Goal: Information Seeking & Learning: Find specific page/section

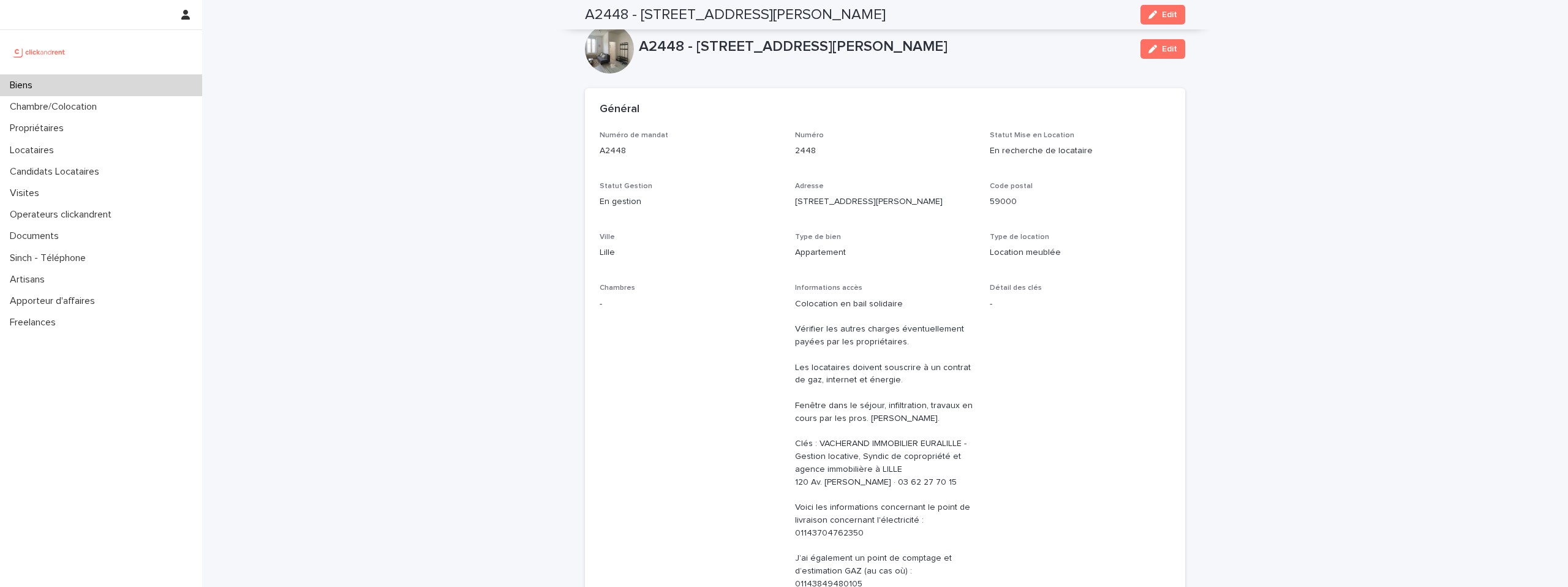
scroll to position [952, 0]
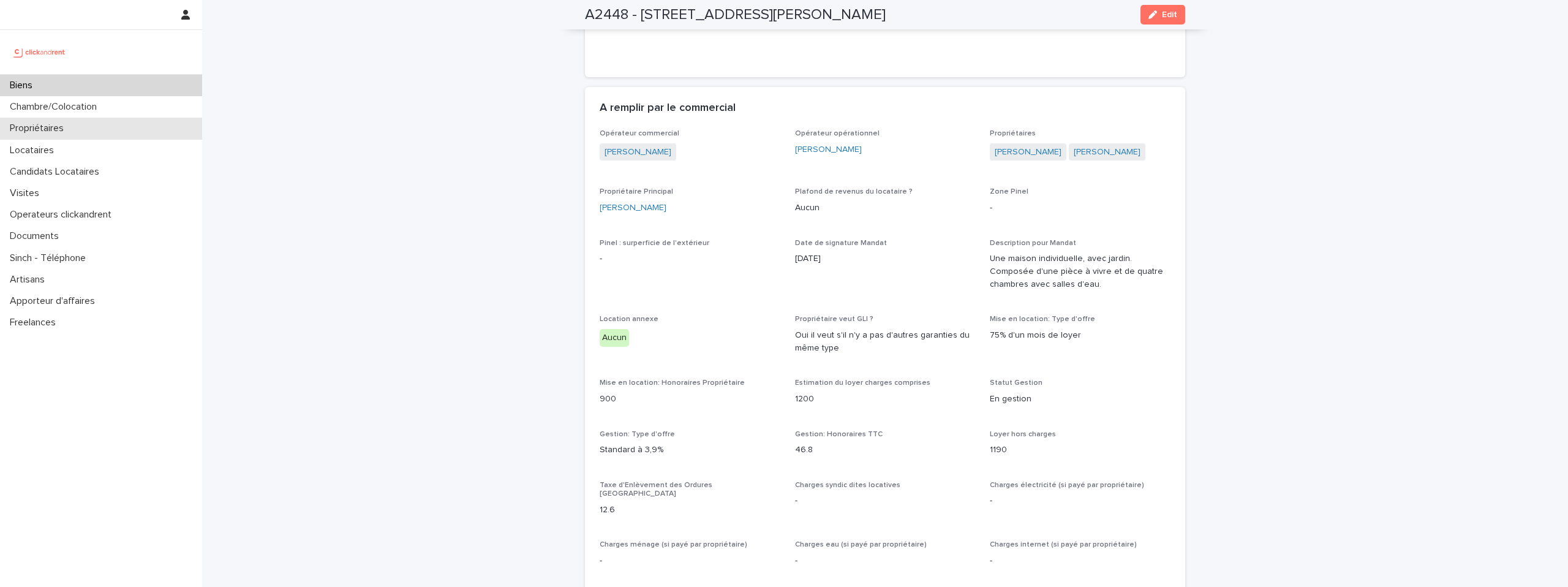
click at [29, 125] on p "Propriétaires" at bounding box center [39, 129] width 69 height 12
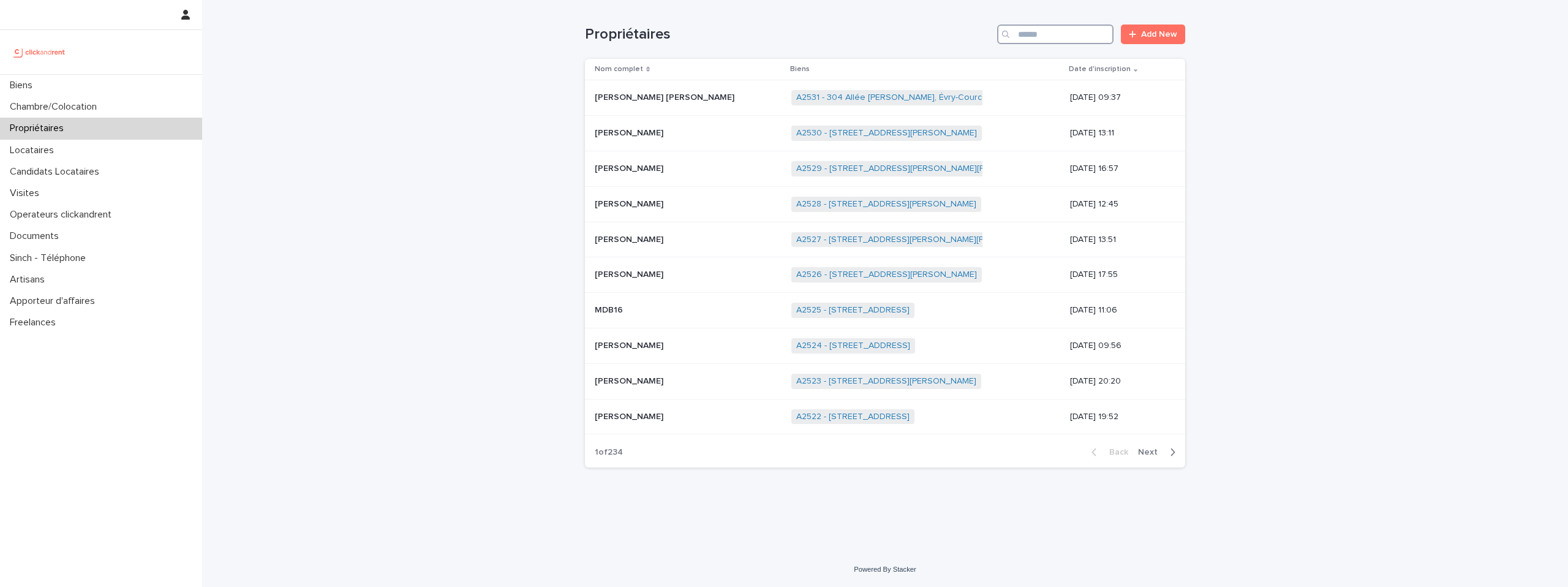
click at [1050, 39] on input "Search" at bounding box center [1055, 35] width 117 height 20
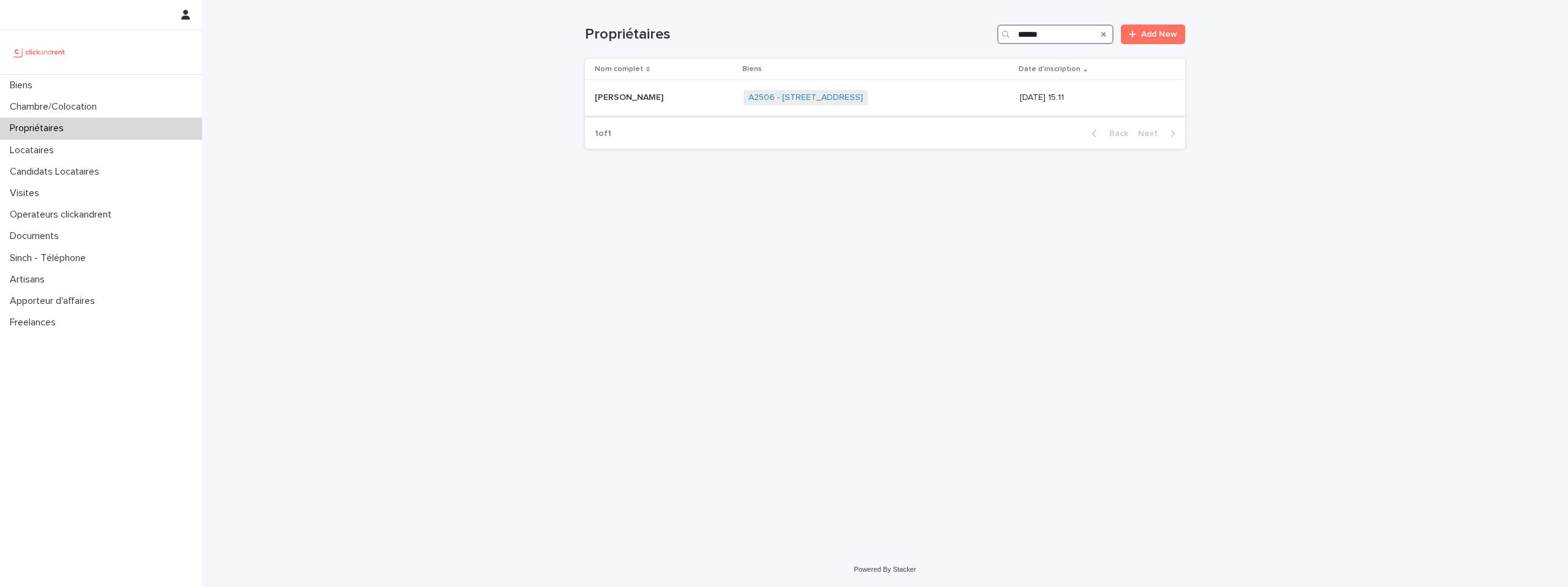
type input "******"
click at [613, 99] on p "[PERSON_NAME]" at bounding box center [630, 96] width 71 height 13
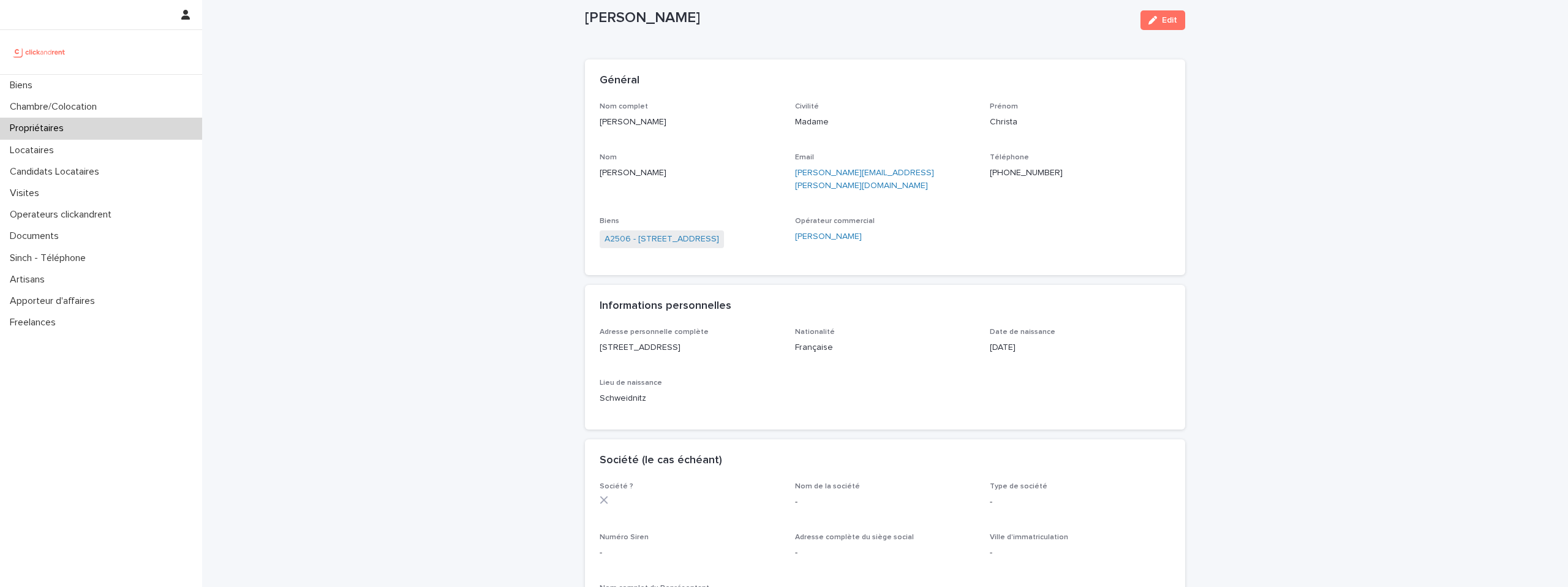
scroll to position [35, 0]
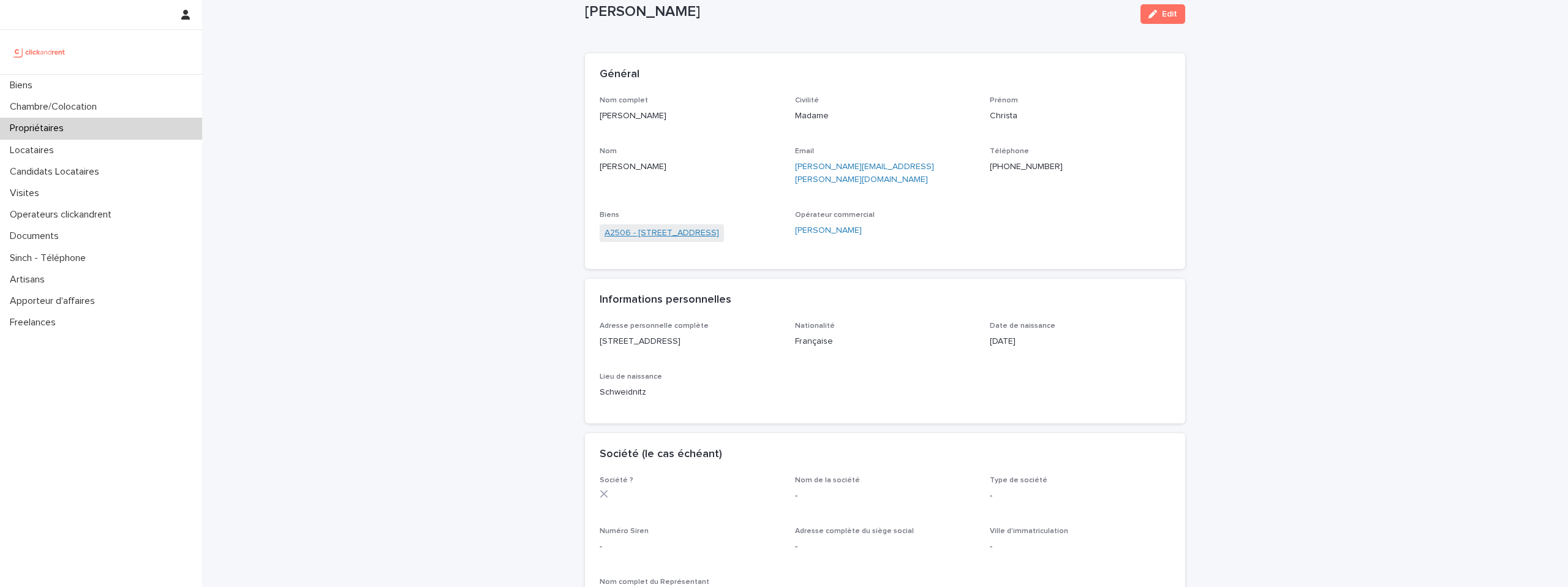
click at [712, 227] on link "A2506 - [STREET_ADDRESS]" at bounding box center [662, 233] width 115 height 13
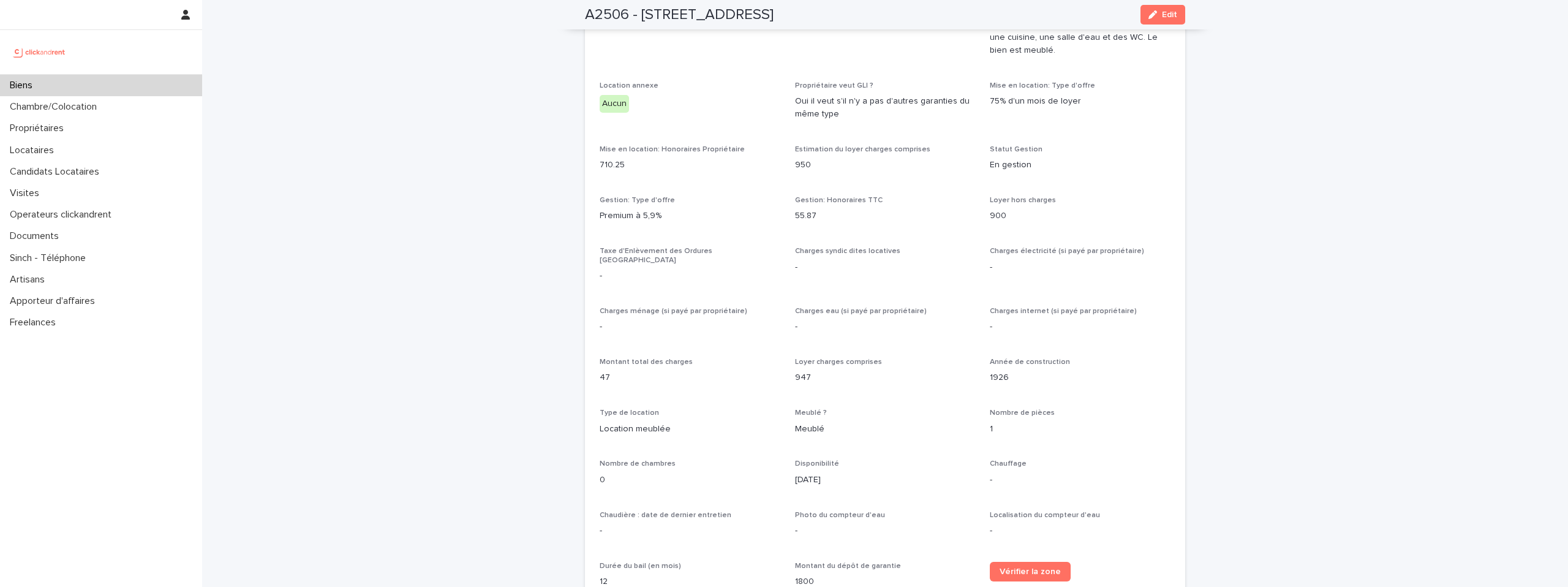
scroll to position [913, 0]
drag, startPoint x: 639, startPoint y: 10, endPoint x: 938, endPoint y: 12, distance: 299.0
click at [938, 12] on div "A2506 - [STREET_ADDRESS] Edit" at bounding box center [884, 14] width 600 height 29
copy h2 "[STREET_ADDRESS]"
click at [774, 16] on h2 "A2506 - [STREET_ADDRESS]" at bounding box center [679, 15] width 189 height 18
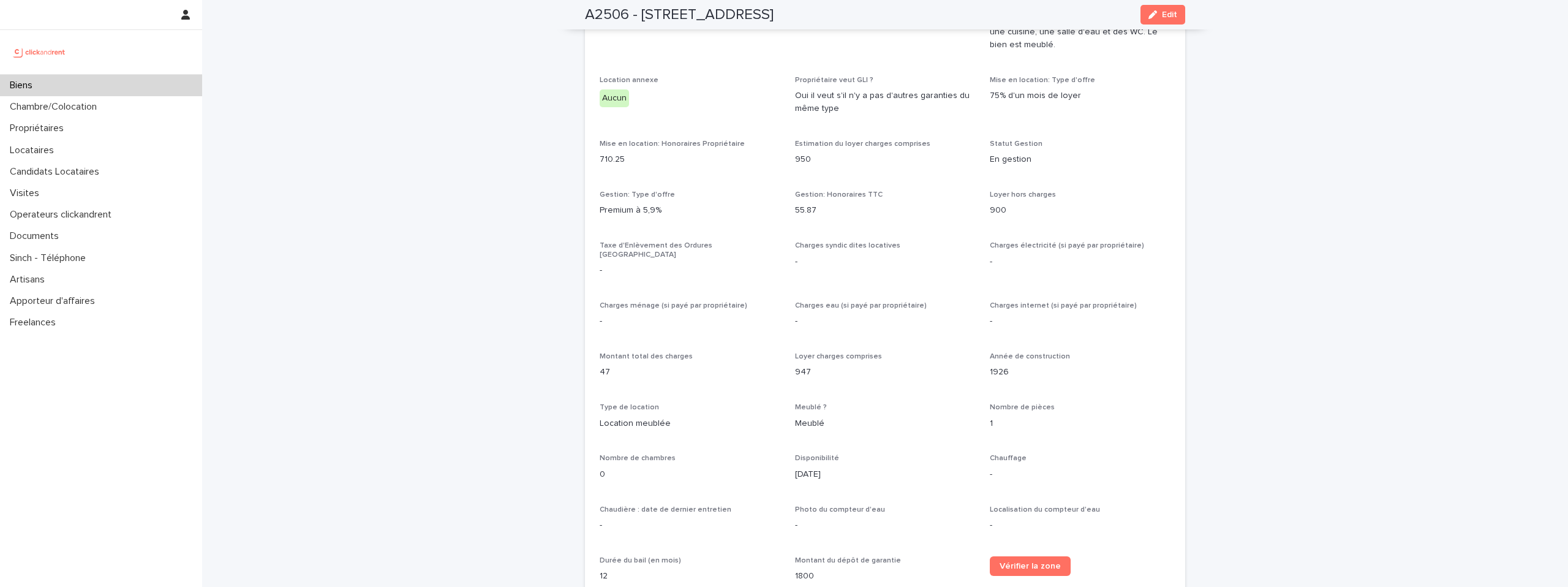
drag, startPoint x: 897, startPoint y: 14, endPoint x: 971, endPoint y: 13, distance: 74.0
click at [971, 13] on div "A2506 - [STREET_ADDRESS] Edit" at bounding box center [884, 14] width 600 height 29
copy h2 "92100"
drag, startPoint x: 643, startPoint y: 13, endPoint x: 894, endPoint y: 15, distance: 251.0
click at [774, 15] on h2 "A2506 - [STREET_ADDRESS]" at bounding box center [679, 15] width 189 height 18
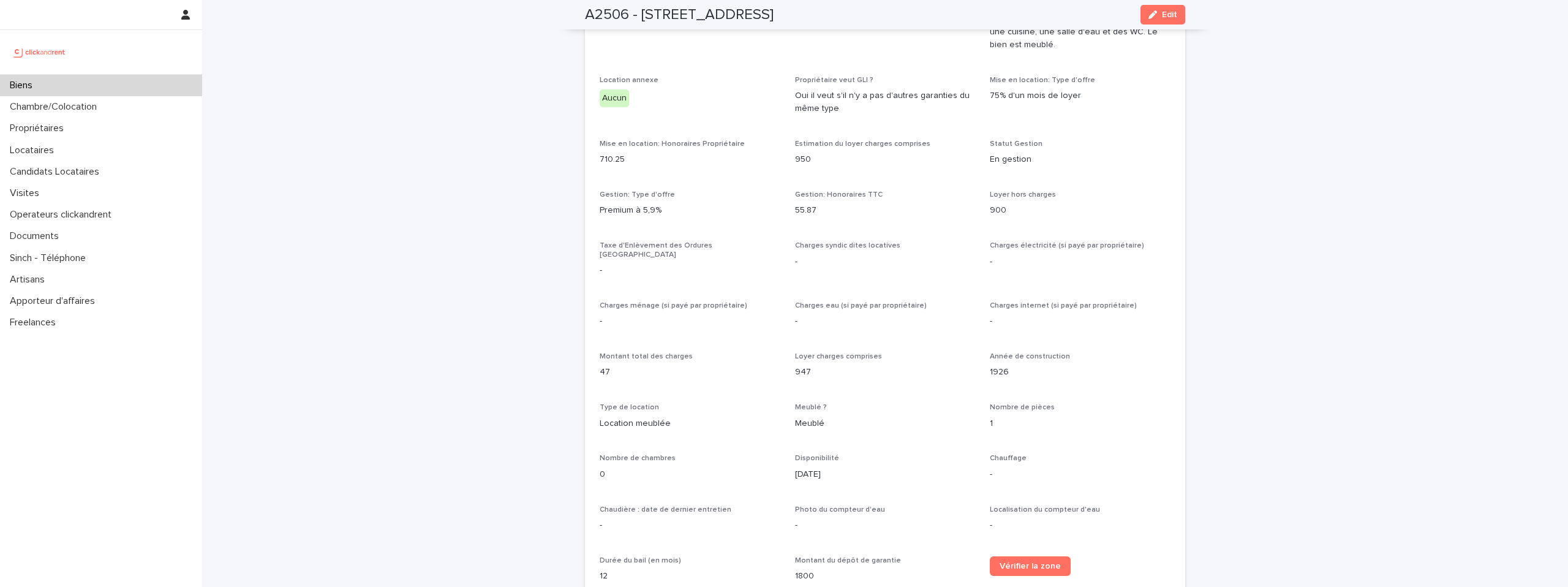
copy h2 "[STREET_ADDRESS]"
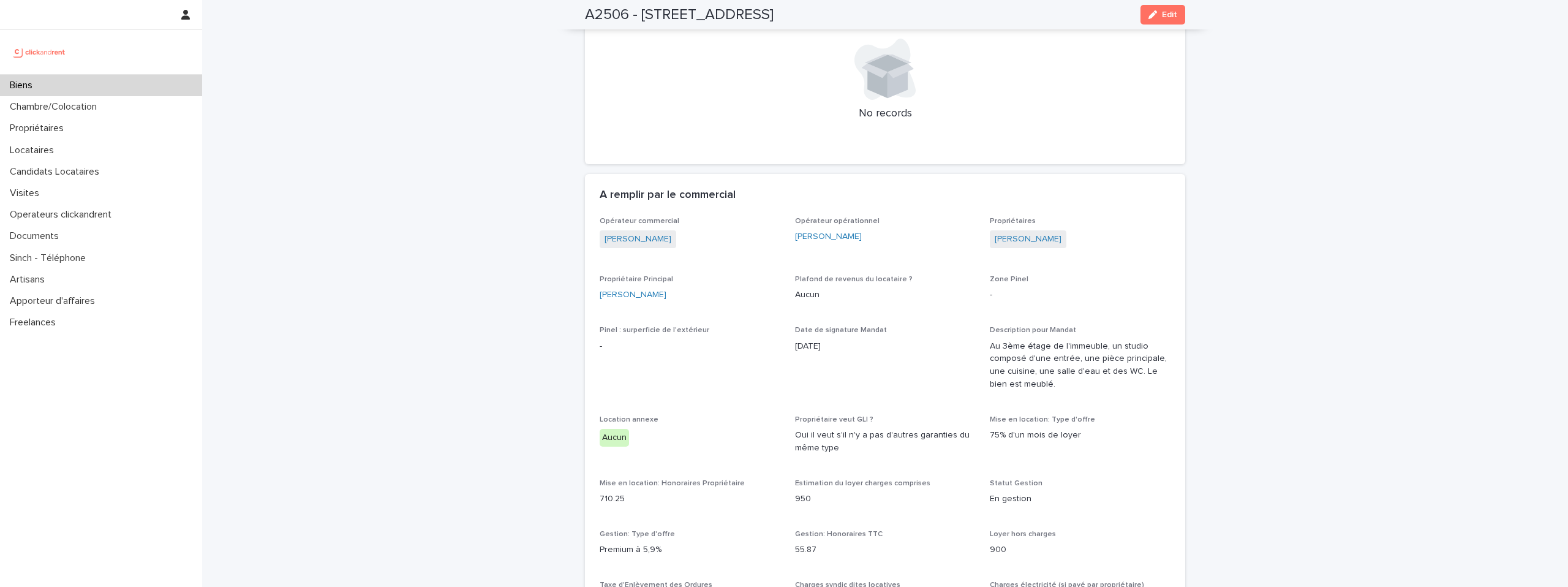
scroll to position [533, 0]
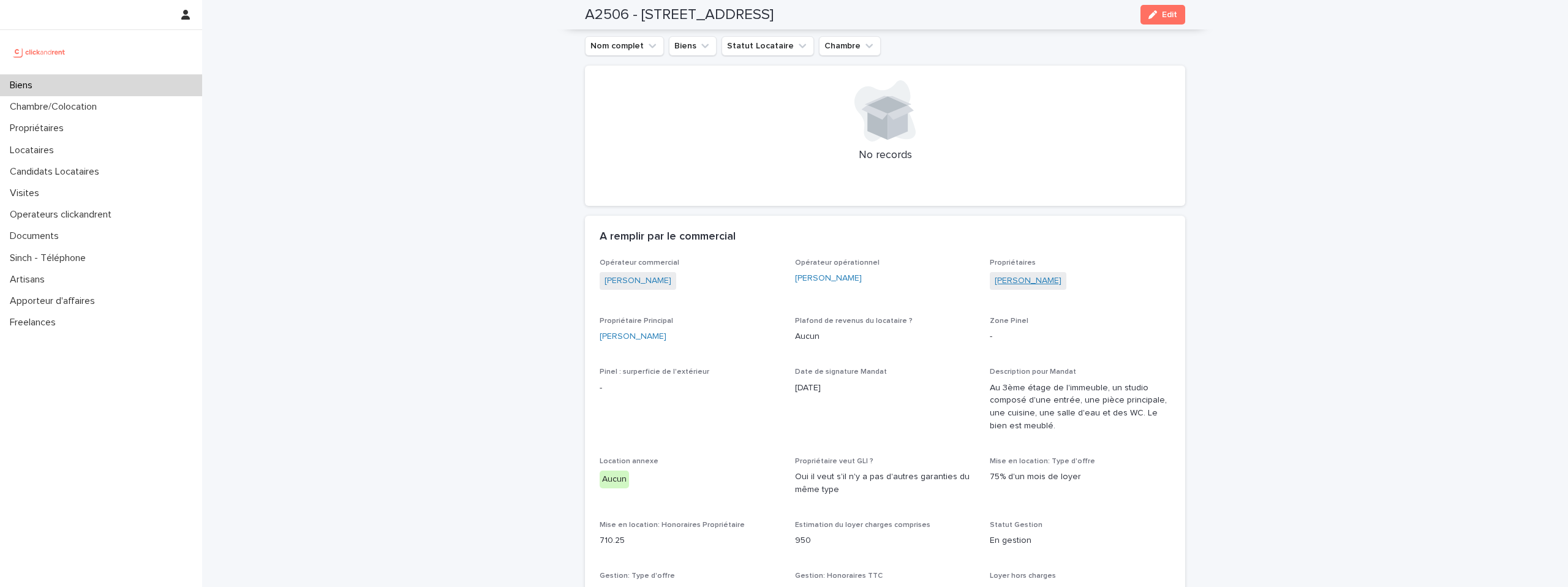
click at [1010, 275] on link "[PERSON_NAME]" at bounding box center [1027, 281] width 67 height 13
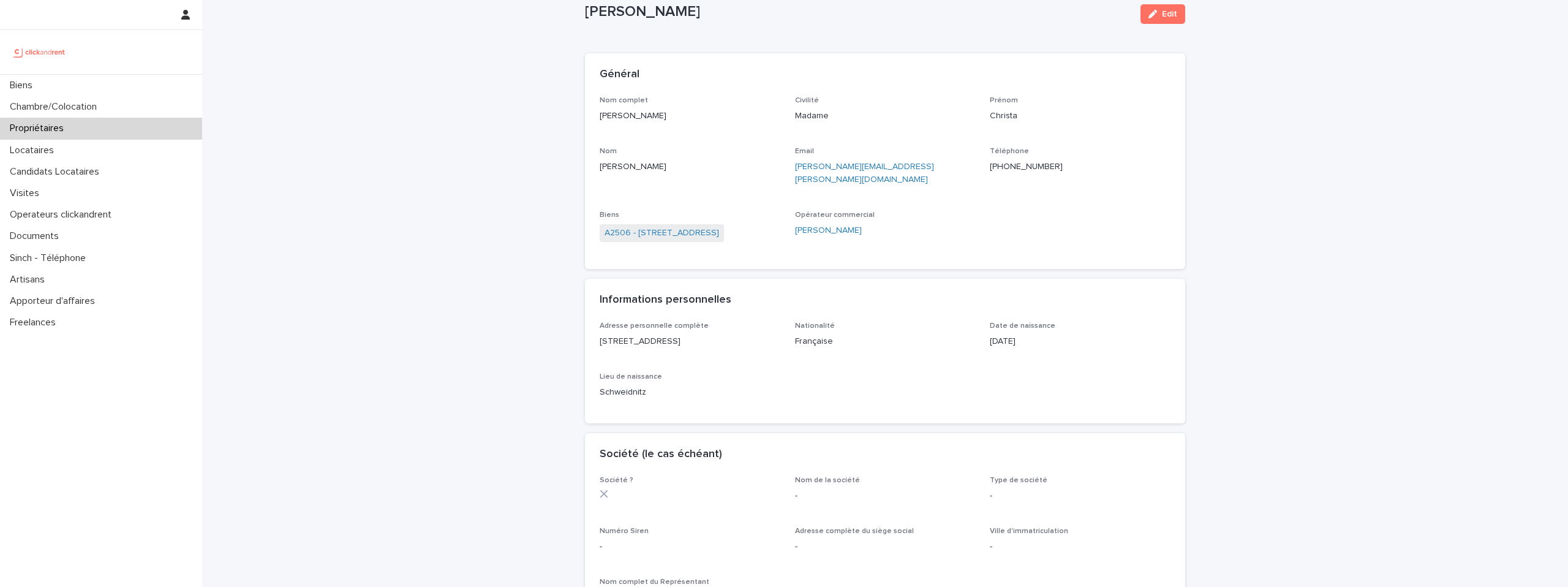
scroll to position [33, 0]
click at [900, 169] on p "[PERSON_NAME][EMAIL_ADDRESS][PERSON_NAME][DOMAIN_NAME]" at bounding box center [884, 176] width 181 height 26
copy link "[PERSON_NAME][EMAIL_ADDRESS][PERSON_NAME][DOMAIN_NAME]"
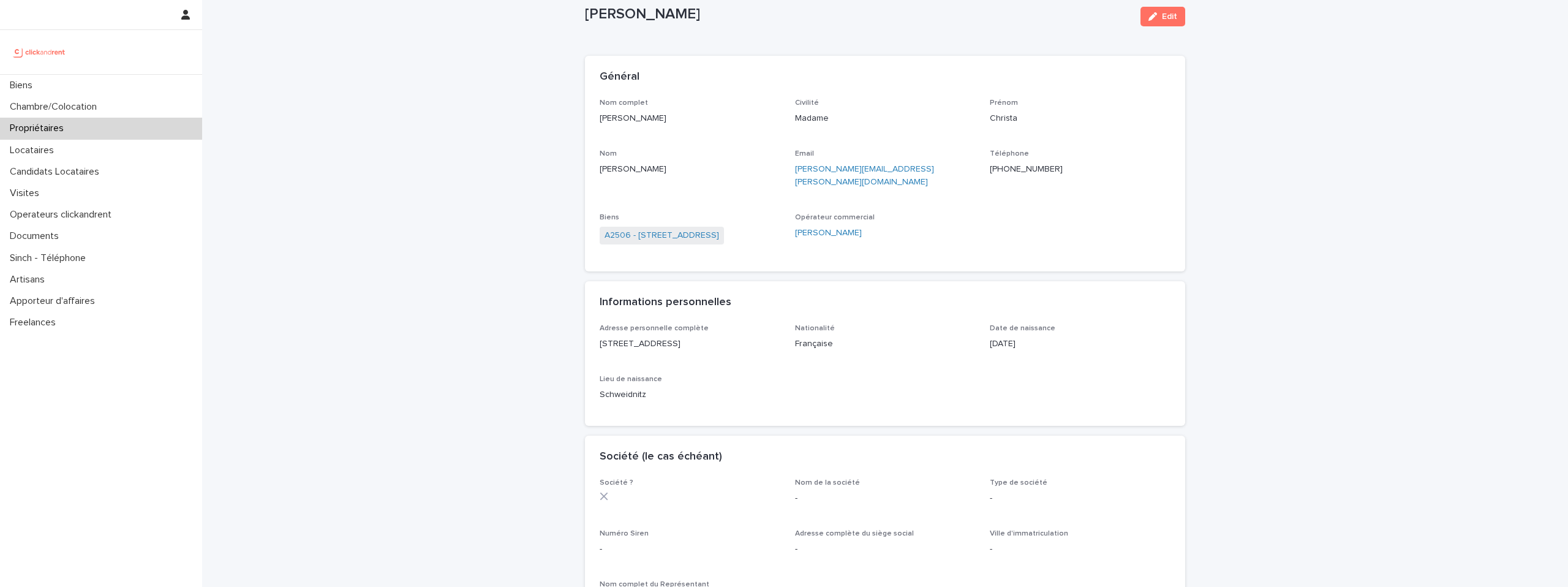
click at [621, 20] on p "[PERSON_NAME]" at bounding box center [857, 15] width 546 height 18
copy div "[PERSON_NAME] Edit Sorry, there was an error saving your record. Please try aga…"
click at [1026, 168] on p "[PHONE_NUMBER]" at bounding box center [1079, 169] width 181 height 13
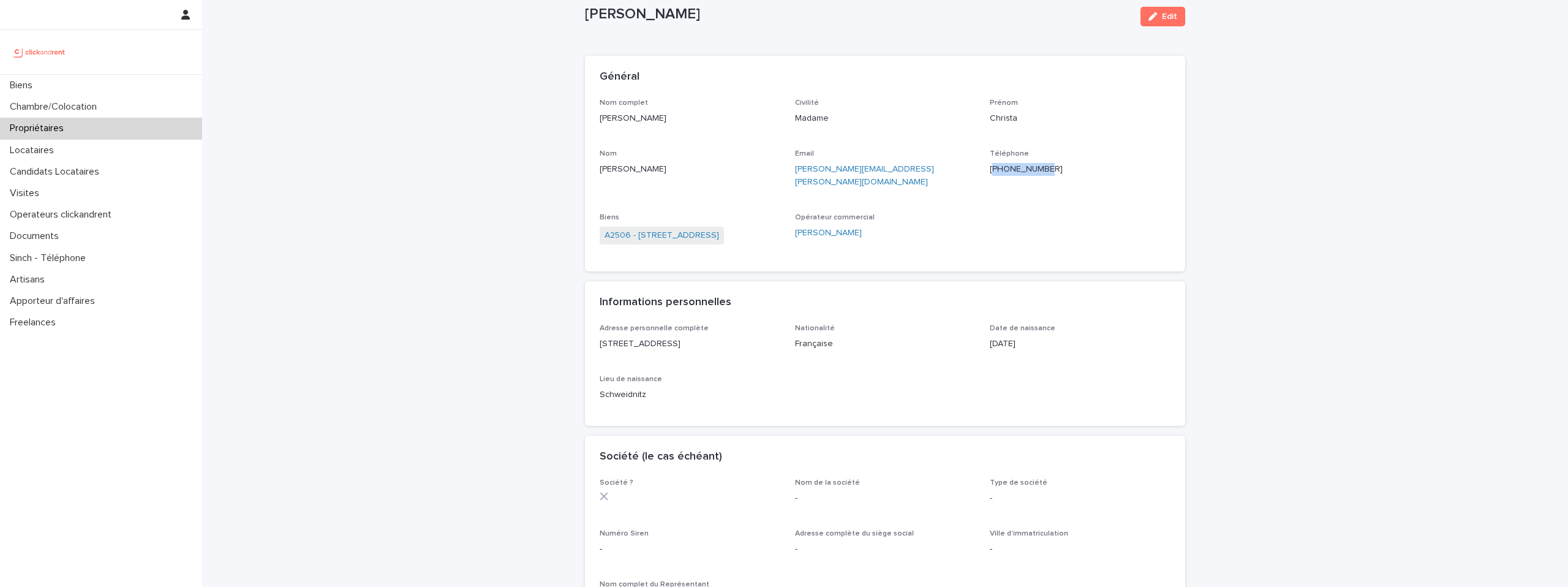
click at [1026, 168] on p "[PHONE_NUMBER]" at bounding box center [1079, 169] width 181 height 13
copy p "[PHONE_NUMBER]"
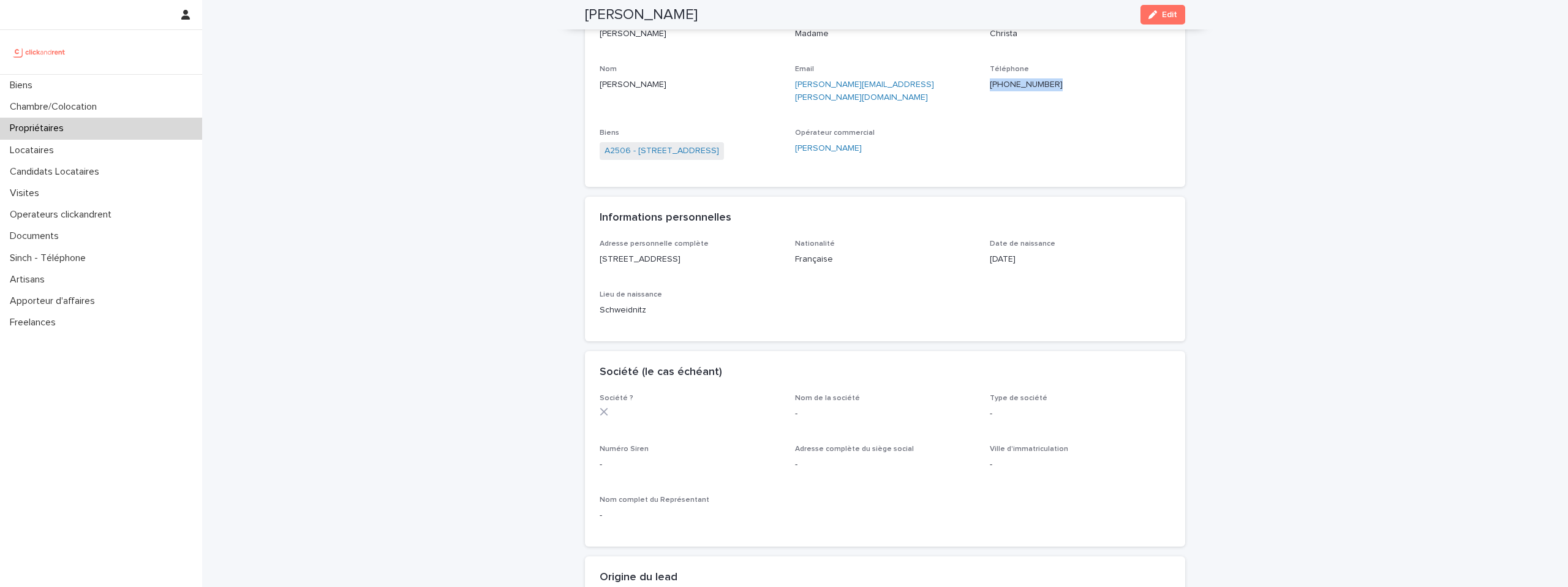
scroll to position [120, 0]
click at [703, 248] on div "[STREET_ADDRESS]" at bounding box center [690, 255] width 181 height 15
click at [703, 250] on p "[STREET_ADDRESS]" at bounding box center [690, 256] width 181 height 13
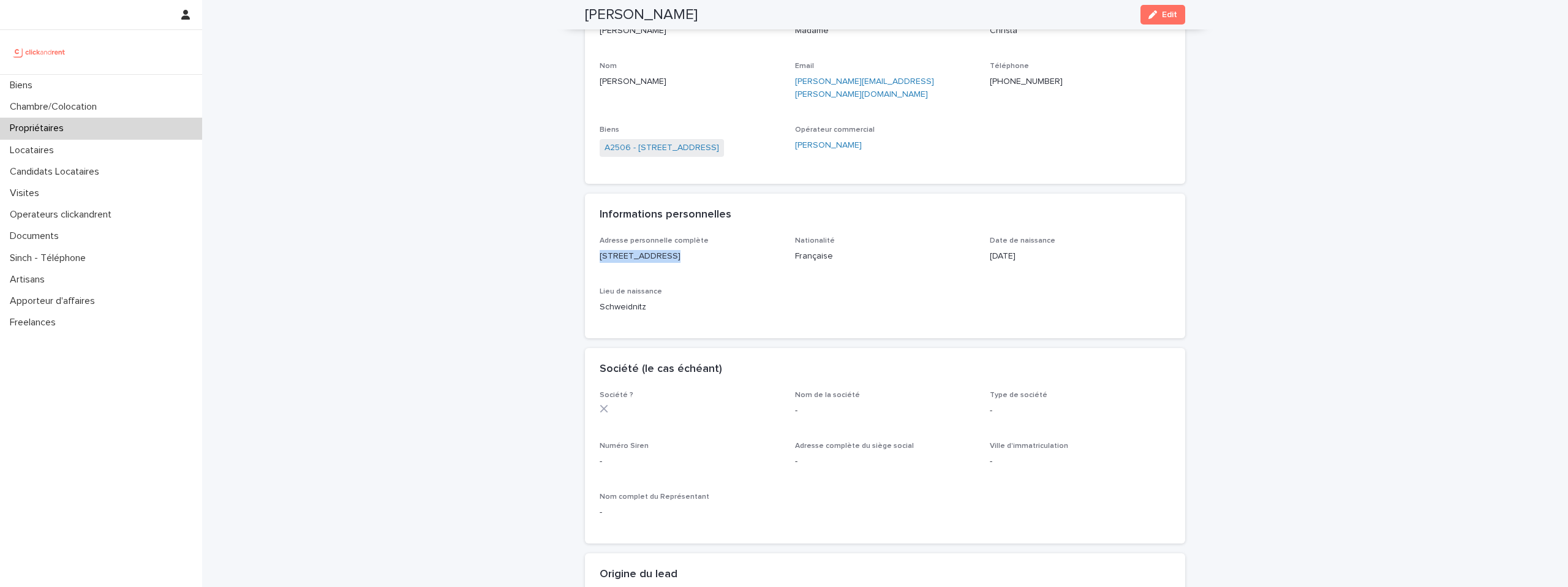
copy p "[STREET_ADDRESS]"
click at [706, 142] on link "A2506 - [STREET_ADDRESS]" at bounding box center [662, 148] width 115 height 13
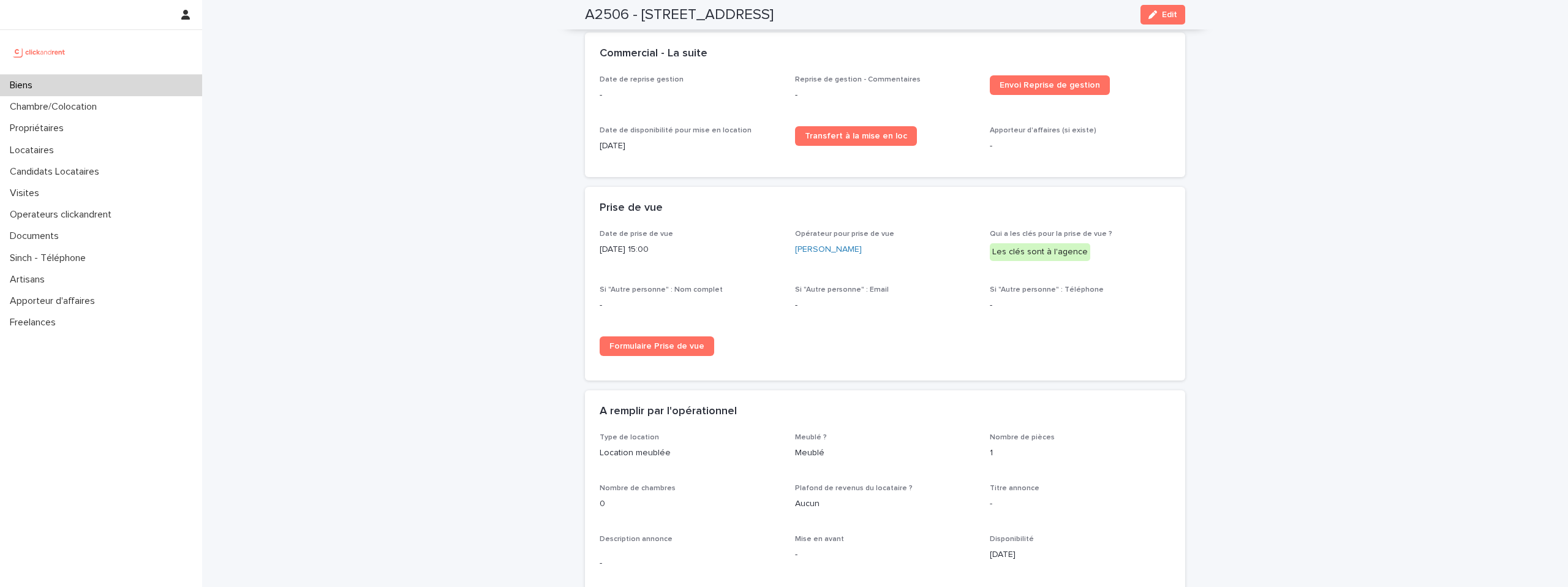
scroll to position [1749, 0]
click at [806, 243] on link "[PERSON_NAME]" at bounding box center [827, 249] width 67 height 13
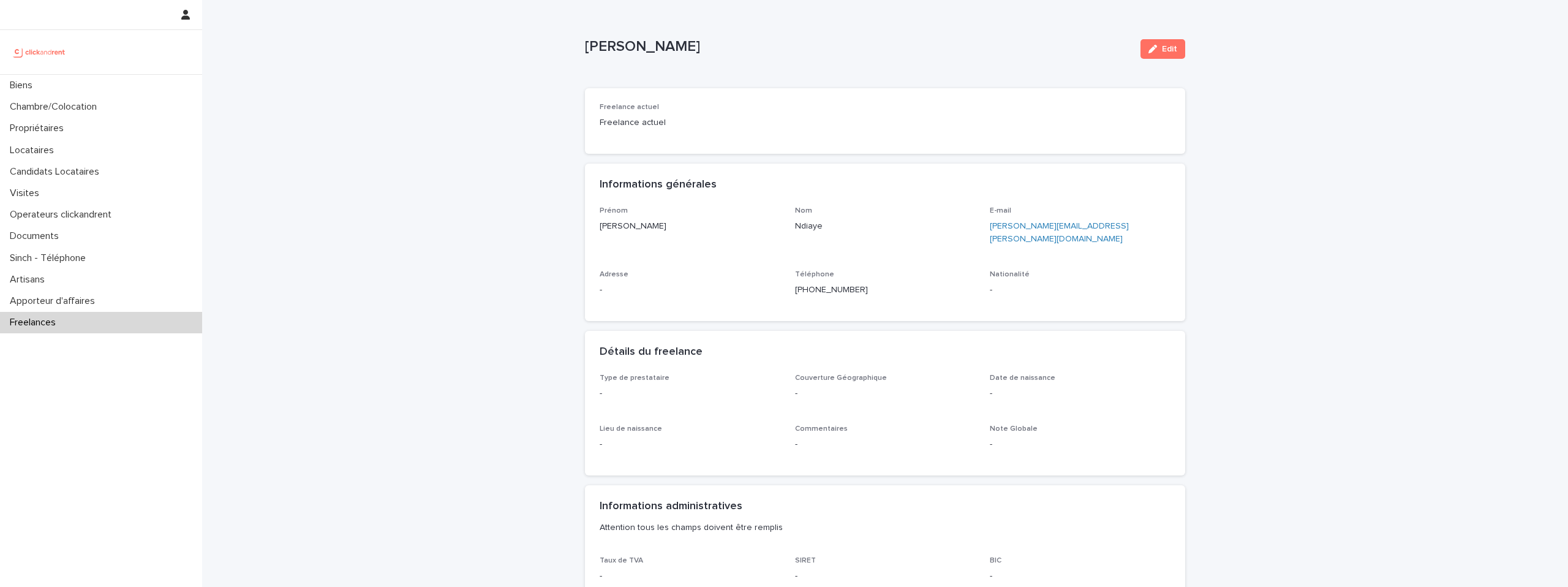
click at [1097, 226] on p "[PERSON_NAME][EMAIL_ADDRESS][PERSON_NAME][DOMAIN_NAME]" at bounding box center [1079, 233] width 181 height 26
copy link "[PERSON_NAME][EMAIL_ADDRESS][PERSON_NAME][DOMAIN_NAME]"
click at [668, 36] on div "[PERSON_NAME]" at bounding box center [857, 46] width 546 height 20
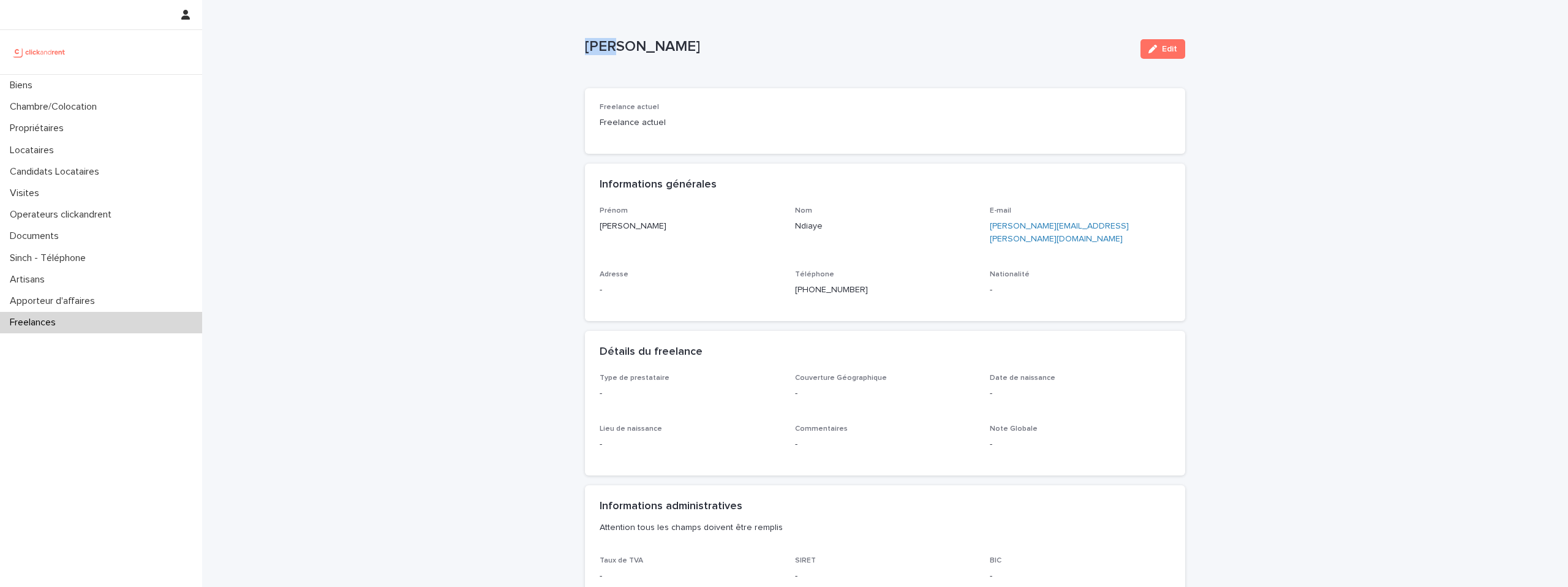
click at [668, 36] on div "[PERSON_NAME]" at bounding box center [857, 46] width 546 height 20
copy div "[PERSON_NAME] Edit Sorry, there was an error saving your record. Please try aga…"
click at [871, 284] on p "[PHONE_NUMBER]" at bounding box center [884, 290] width 181 height 13
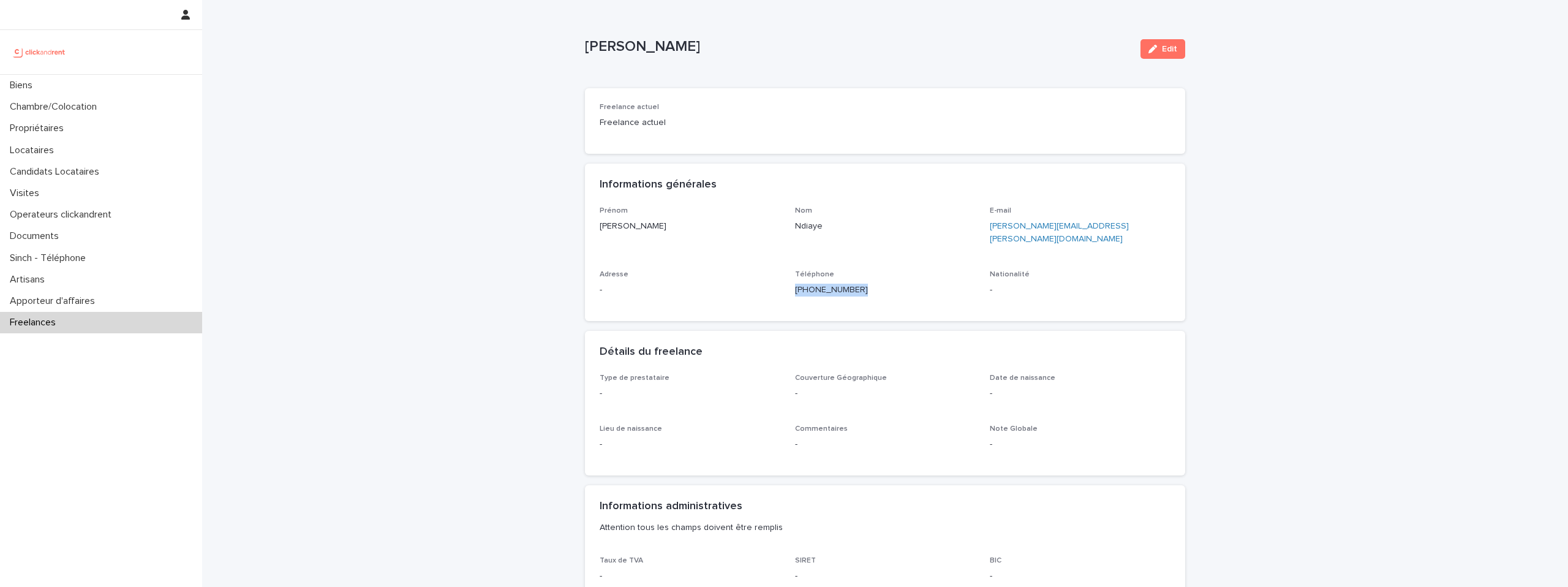
click at [871, 284] on p "[PHONE_NUMBER]" at bounding box center [884, 290] width 181 height 13
copy link "[PHONE_NUMBER]"
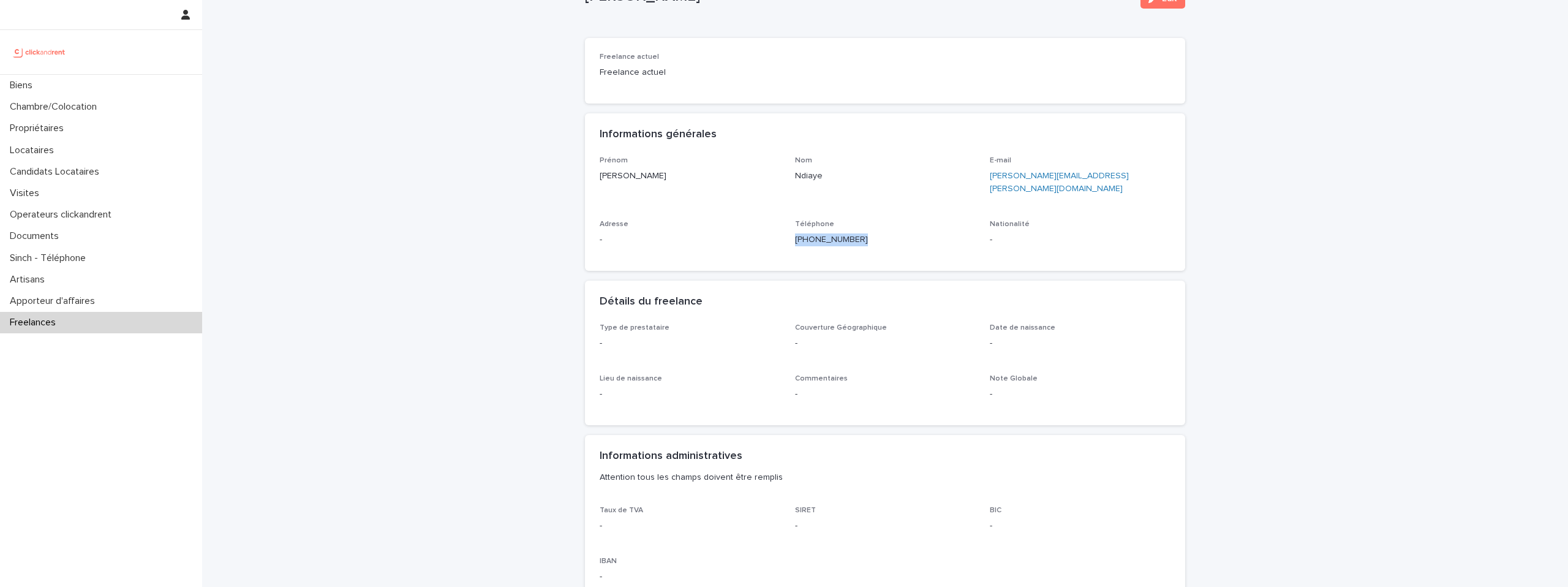
scroll to position [90, 0]
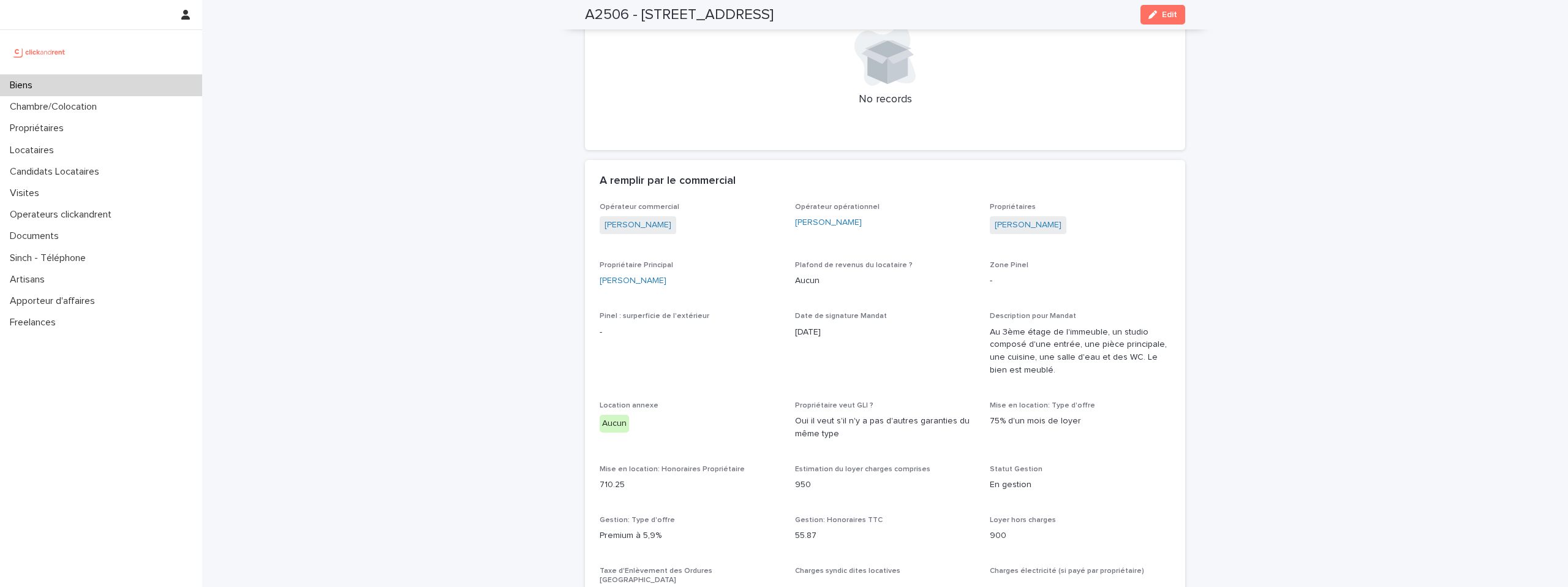
scroll to position [634, 0]
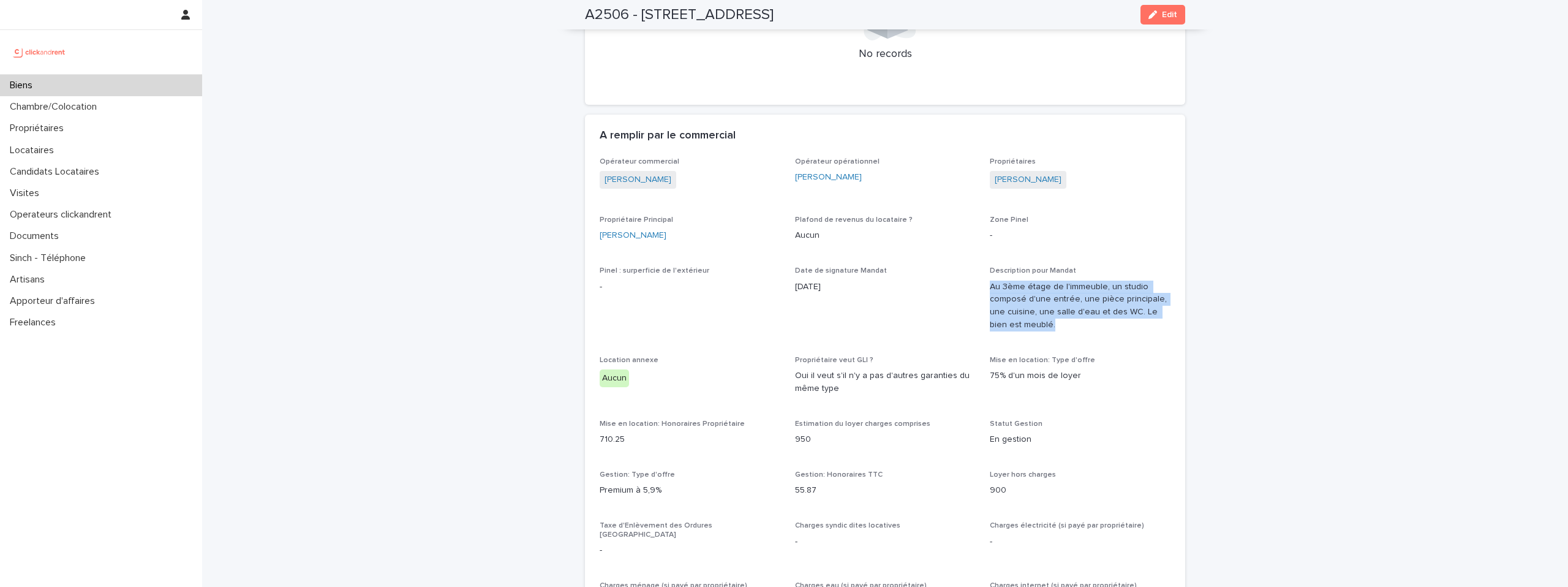
drag, startPoint x: 1044, startPoint y: 312, endPoint x: 983, endPoint y: 279, distance: 69.4
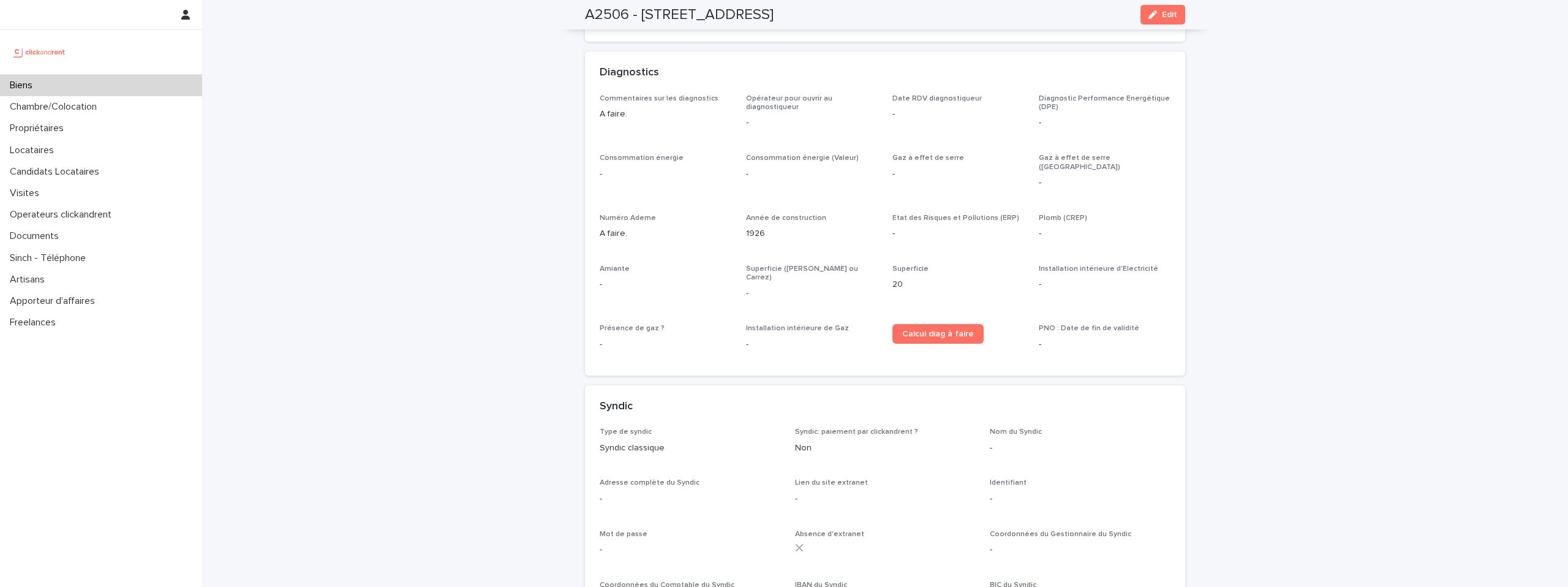
scroll to position [3080, 0]
click at [1164, 20] on button "Edit" at bounding box center [1162, 15] width 45 height 20
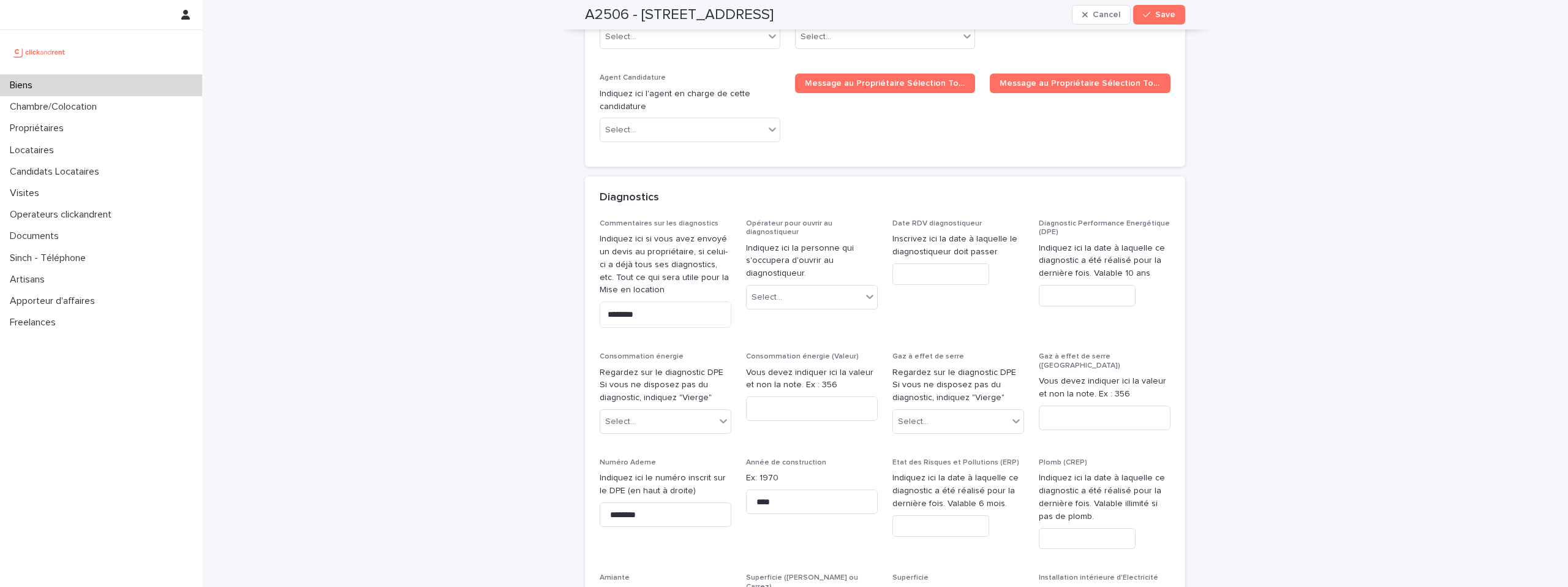
scroll to position [5252, 0]
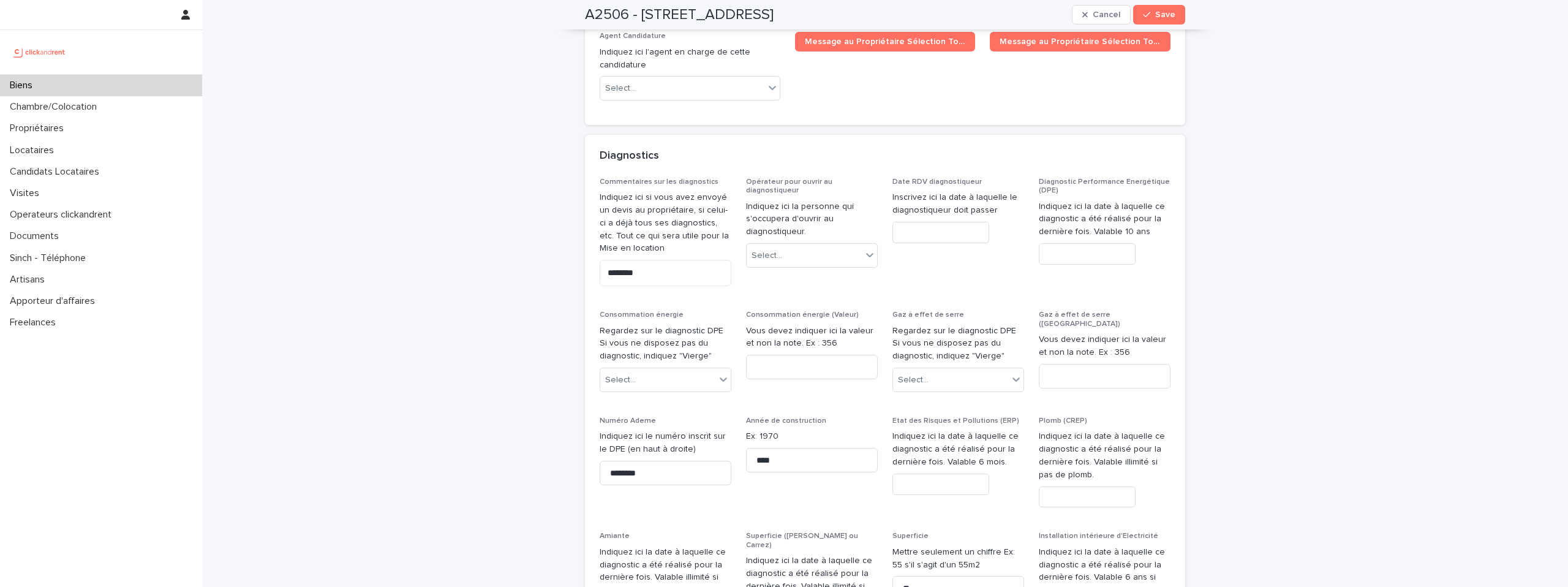
click at [1094, 244] on input "text" at bounding box center [1086, 254] width 97 height 21
click at [1026, 178] on div "Commentaires sur les diagnostics Indiquez ici si vous avez envoyé un devis au p…" at bounding box center [885, 473] width 571 height 592
click at [931, 222] on input "text" at bounding box center [940, 232] width 97 height 21
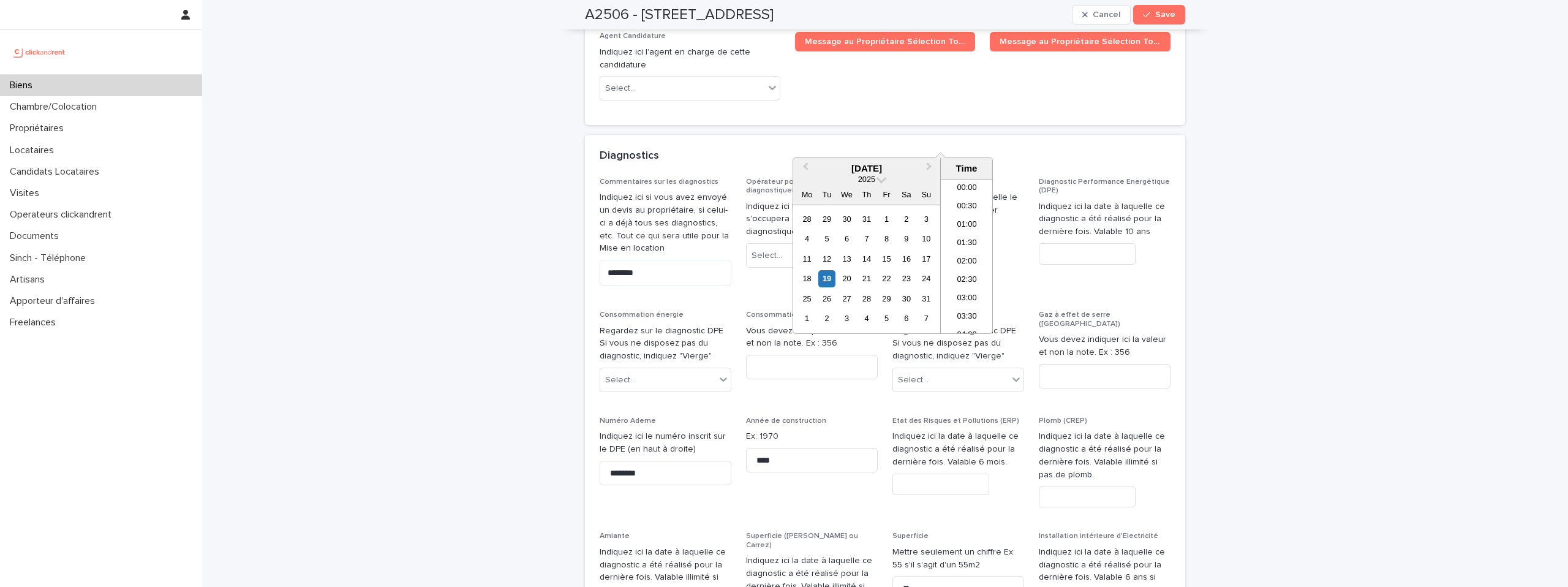
scroll to position [484, 0]
click at [848, 279] on div "20" at bounding box center [846, 279] width 17 height 17
click at [960, 256] on li "15:00" at bounding box center [966, 256] width 52 height 18
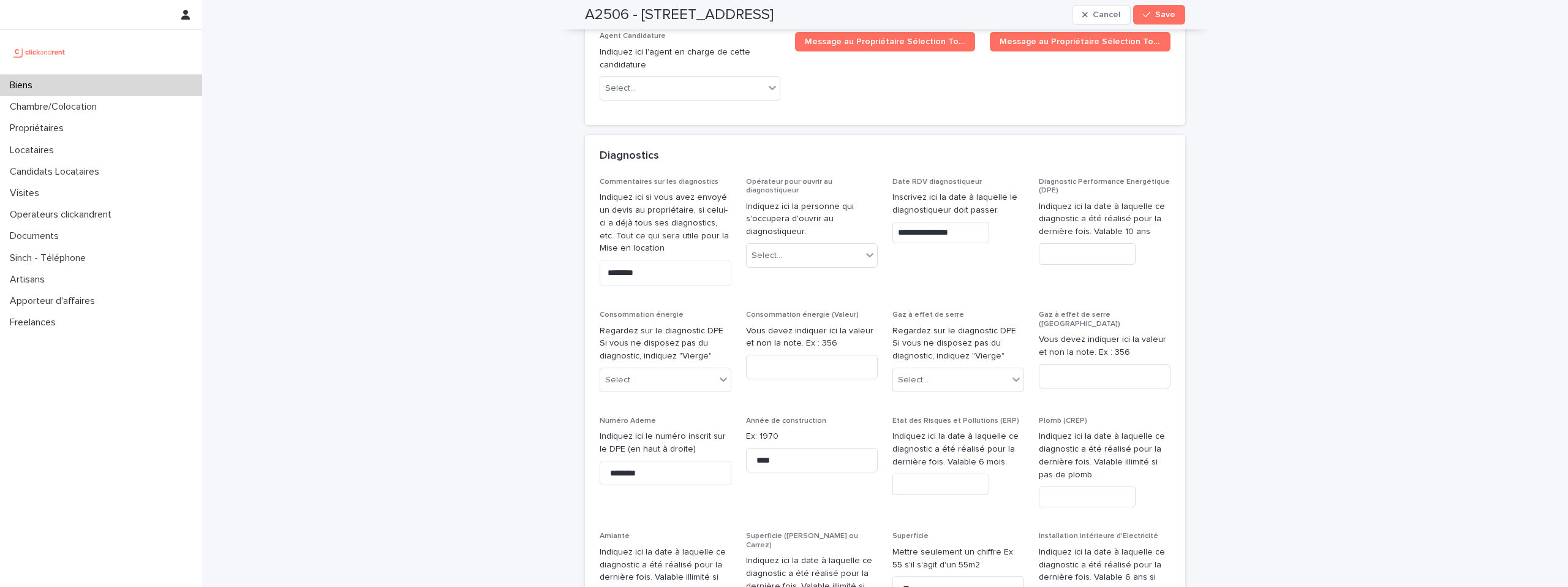
type input "**********"
click at [975, 202] on div "**********" at bounding box center [885, 473] width 571 height 592
click at [819, 246] on div "Select..." at bounding box center [803, 256] width 115 height 20
type input "****"
click at [813, 243] on div "[PERSON_NAME]" at bounding box center [811, 245] width 131 height 21
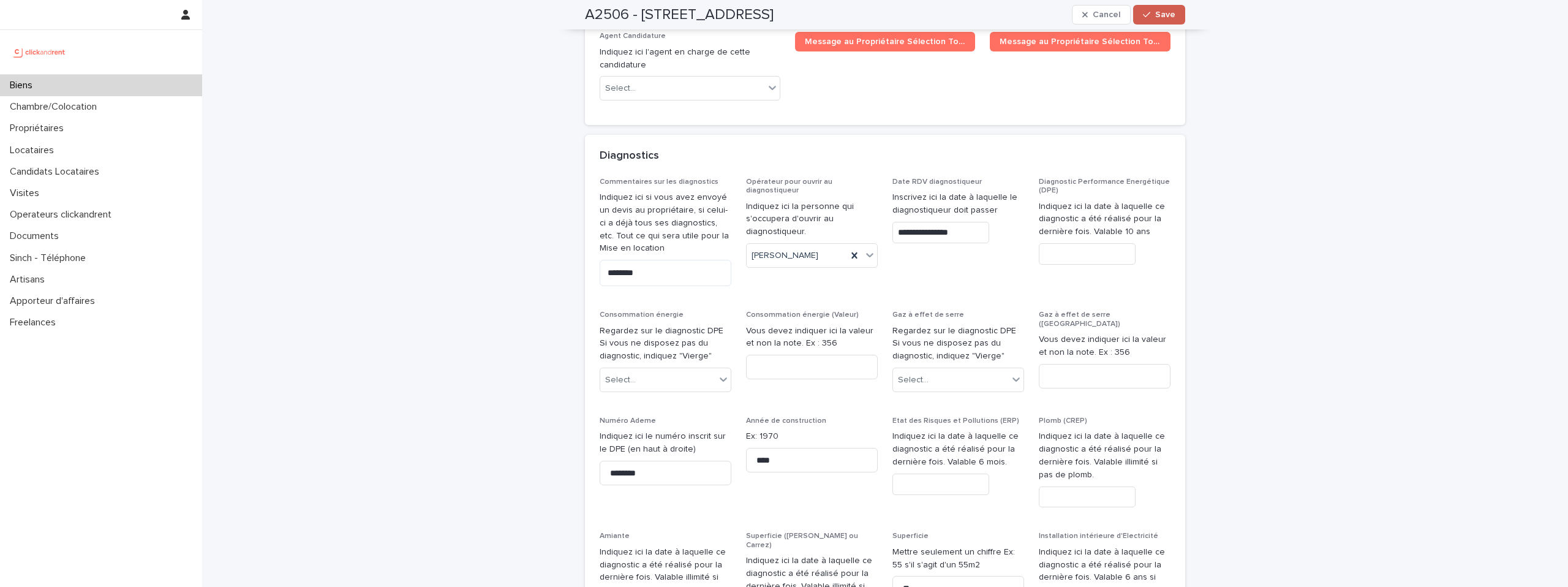
click at [1147, 18] on icon "button" at bounding box center [1146, 14] width 7 height 9
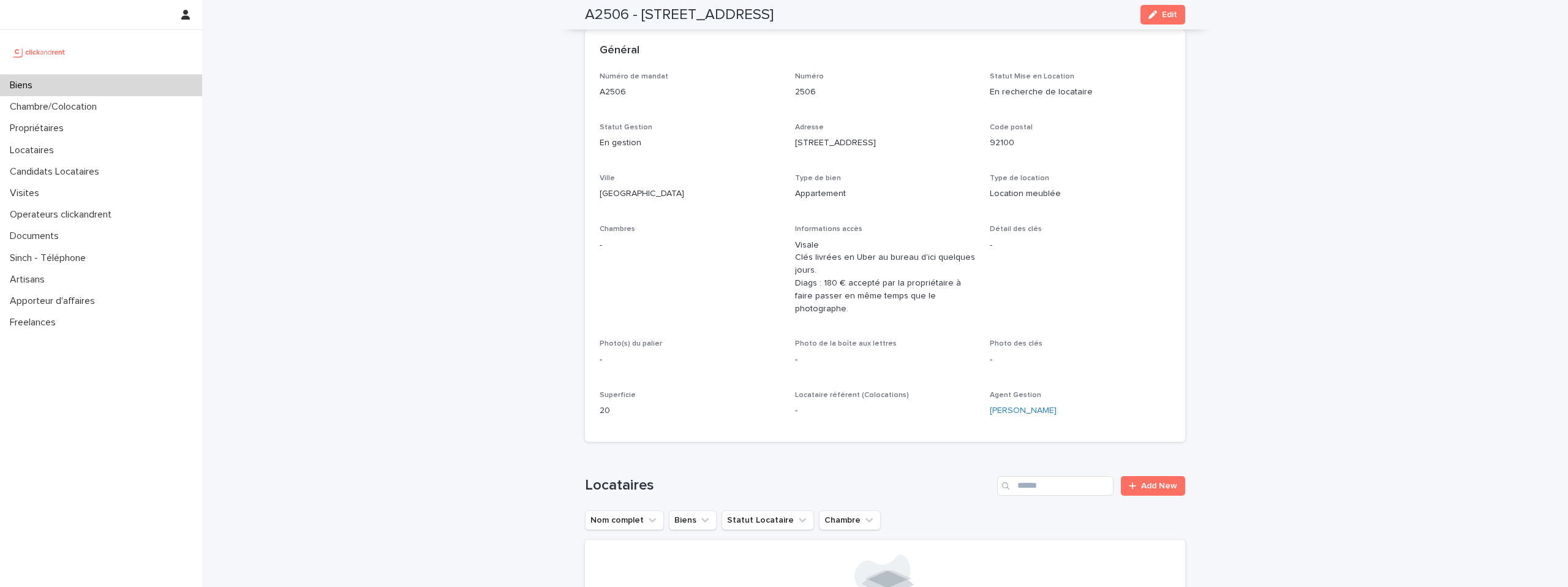
scroll to position [0, 0]
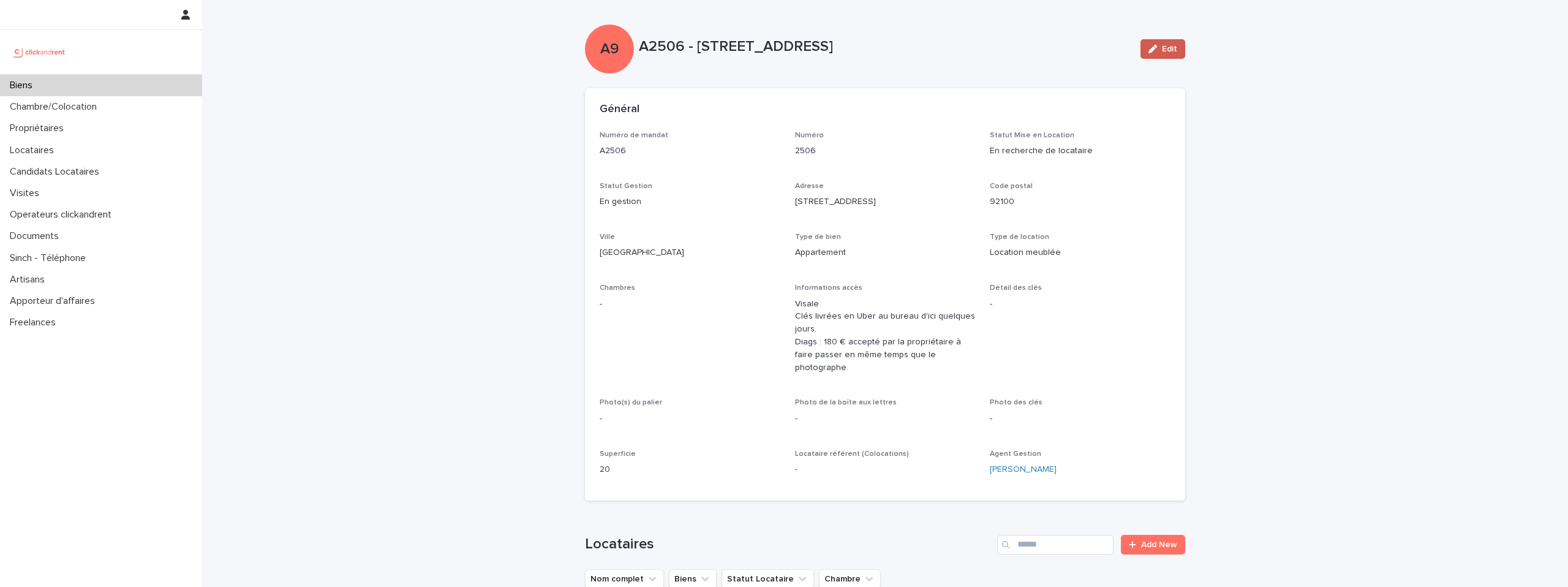
click at [1169, 47] on span "Edit" at bounding box center [1169, 49] width 15 height 9
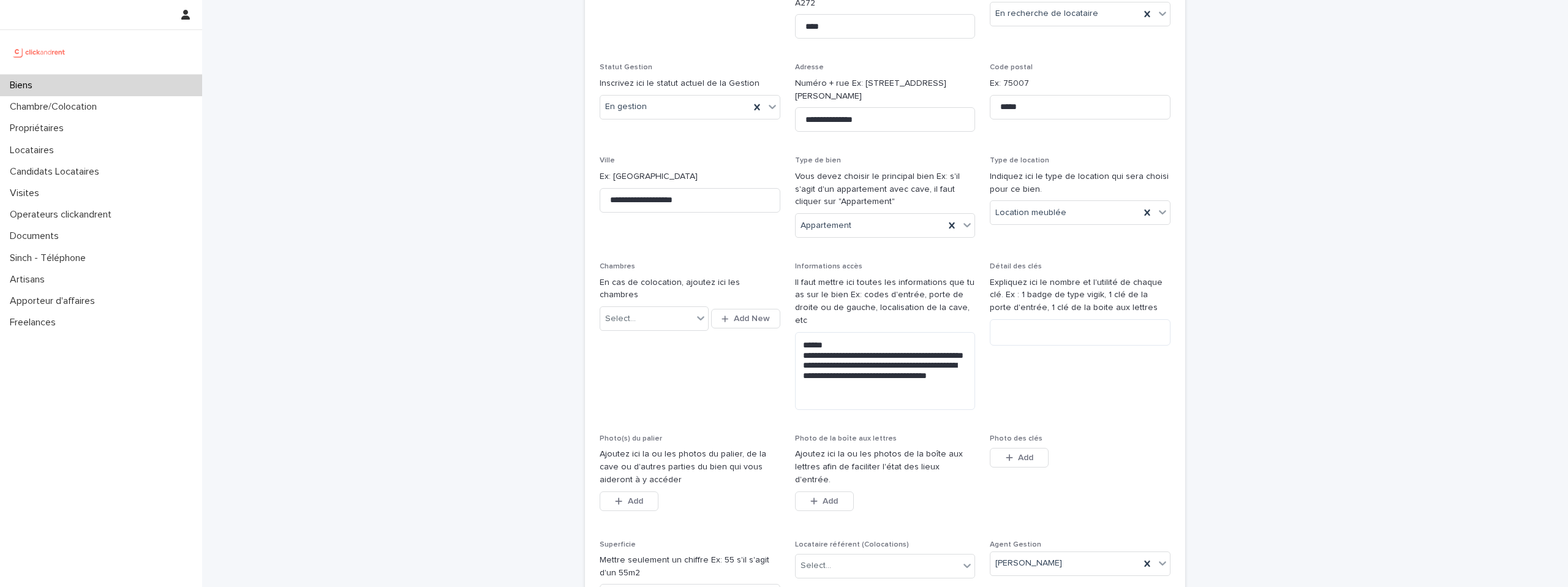
scroll to position [339, 0]
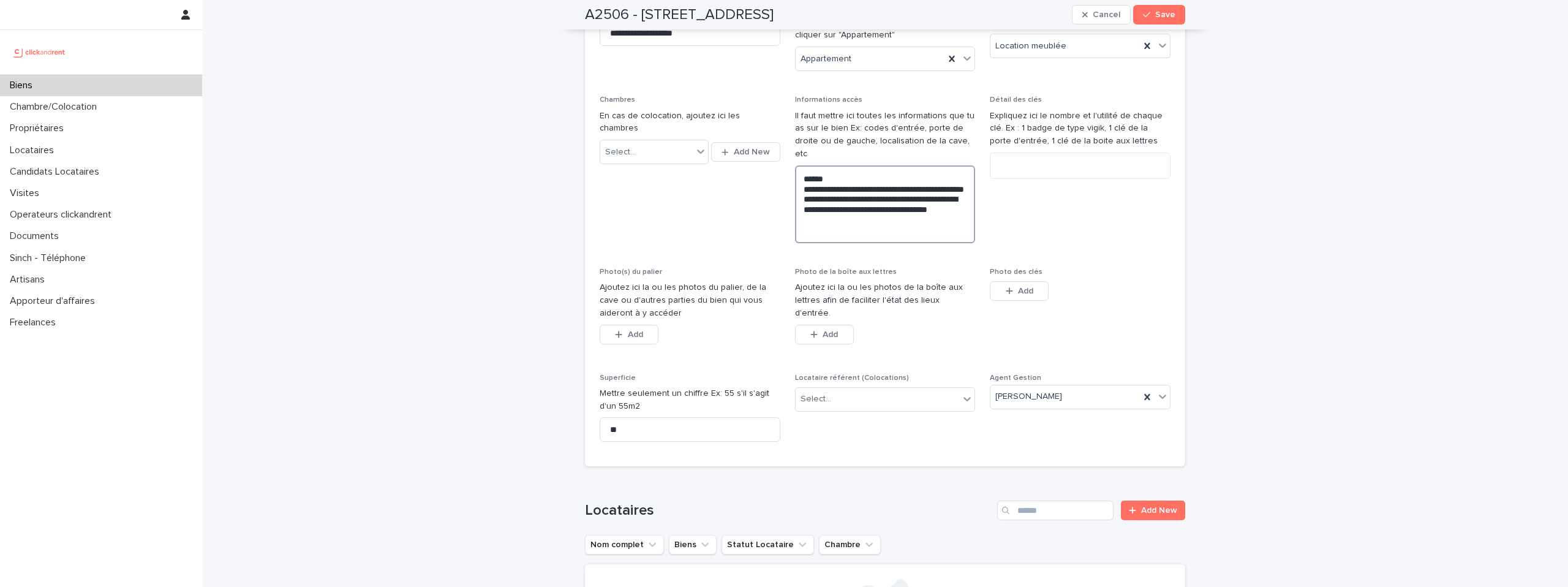
click at [875, 204] on textarea "**********" at bounding box center [884, 205] width 181 height 78
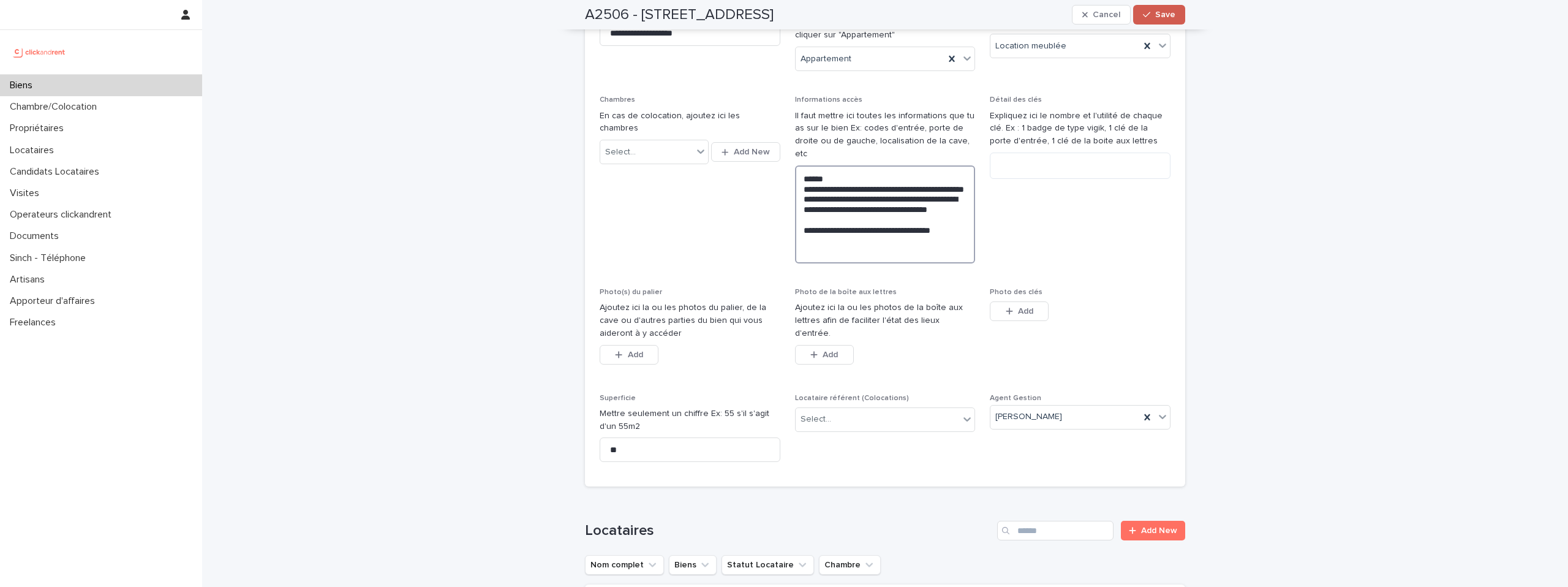
type textarea "**********"
click at [1152, 17] on div "button" at bounding box center [1149, 14] width 12 height 9
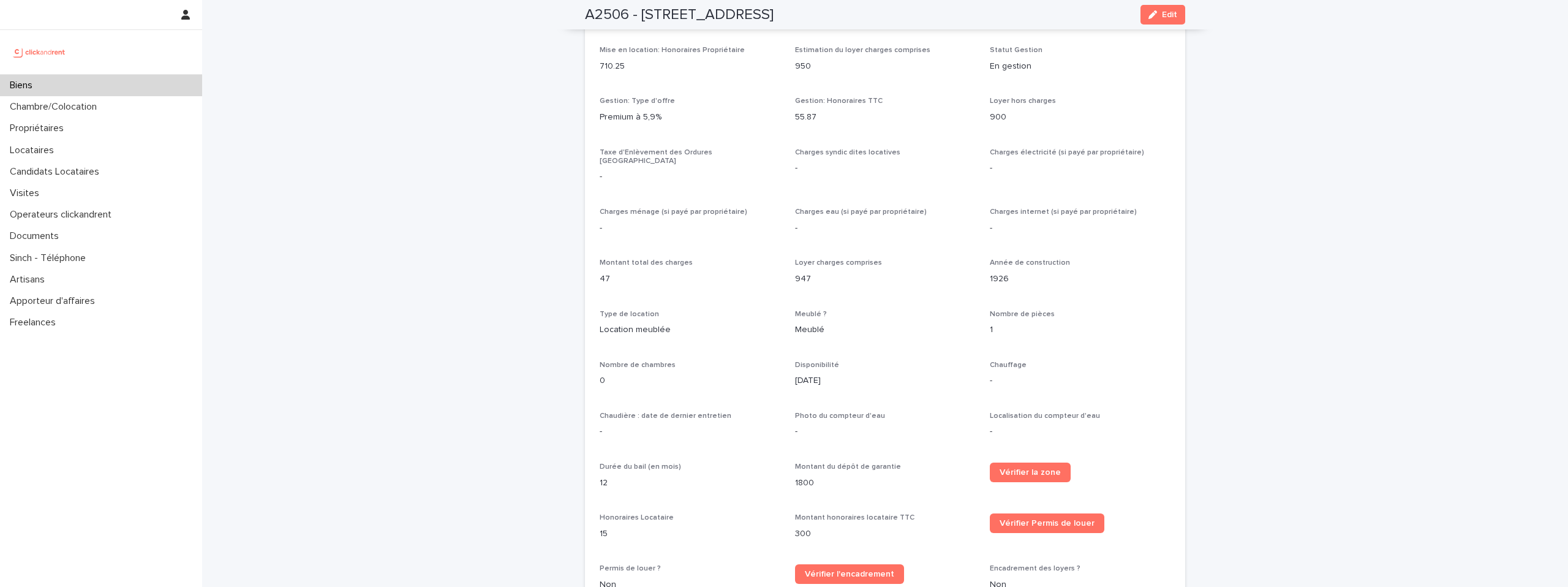
scroll to position [1026, 0]
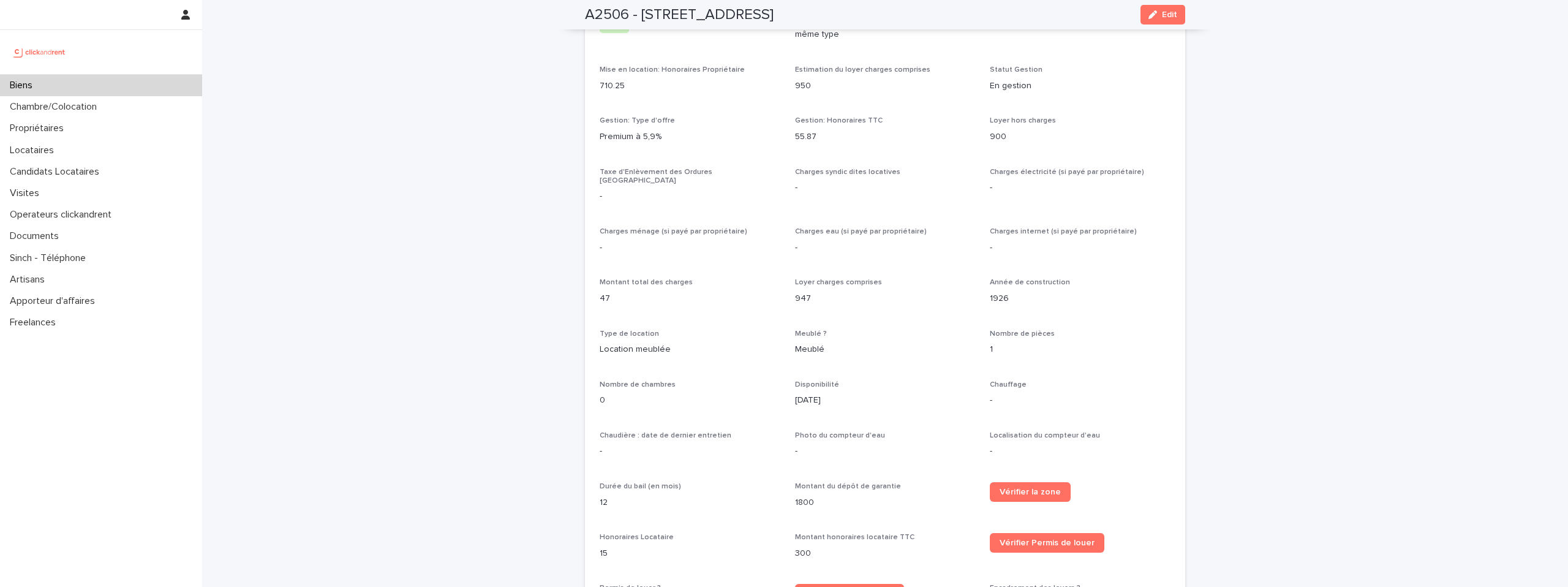
click at [774, 17] on h2 "A2506 - [STREET_ADDRESS]" at bounding box center [679, 15] width 189 height 18
click at [50, 133] on p "Propriétaires" at bounding box center [39, 129] width 69 height 12
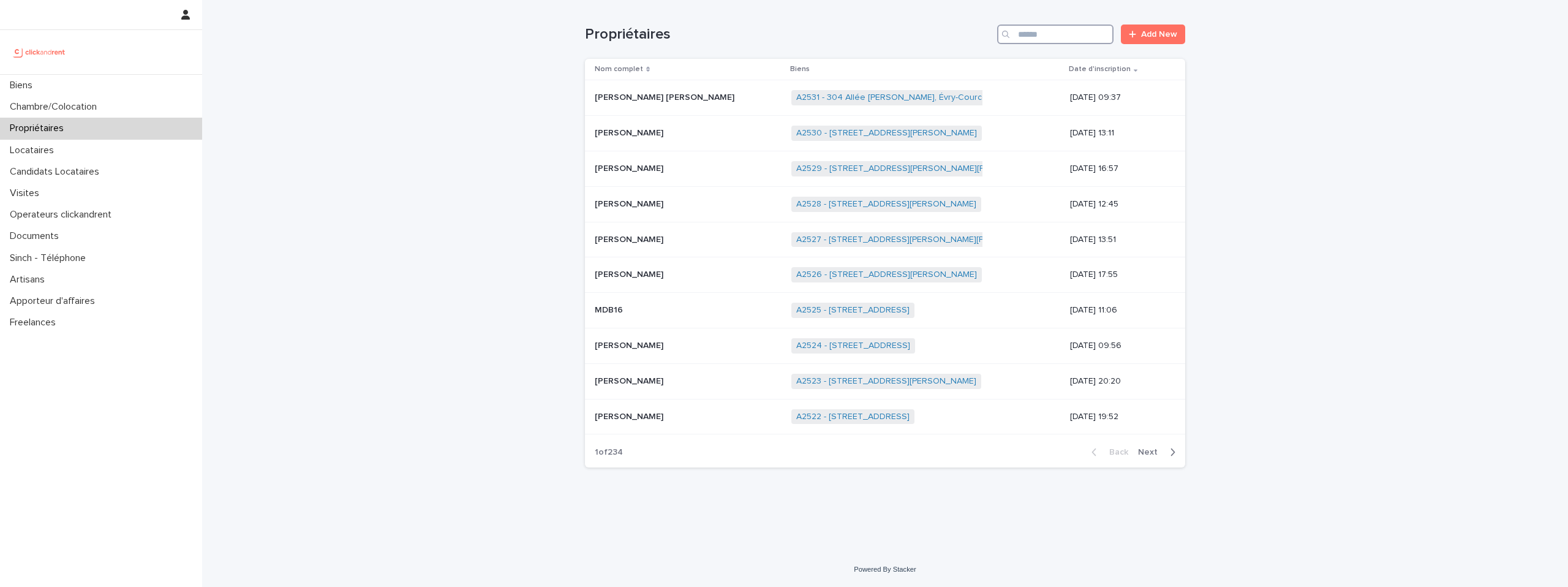
click at [1037, 42] on input "Search" at bounding box center [1055, 35] width 117 height 20
paste input "**********"
type input "**********"
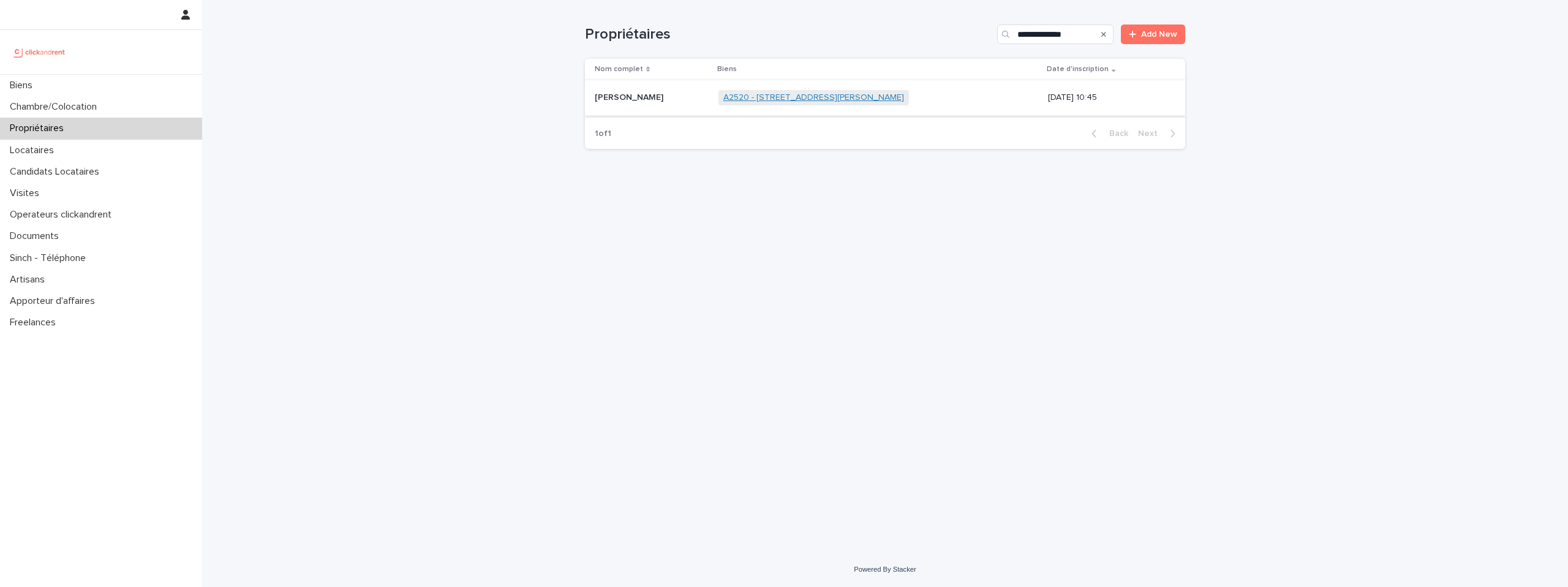
click at [815, 99] on link "A2520 - [STREET_ADDRESS][PERSON_NAME]" at bounding box center [813, 98] width 181 height 10
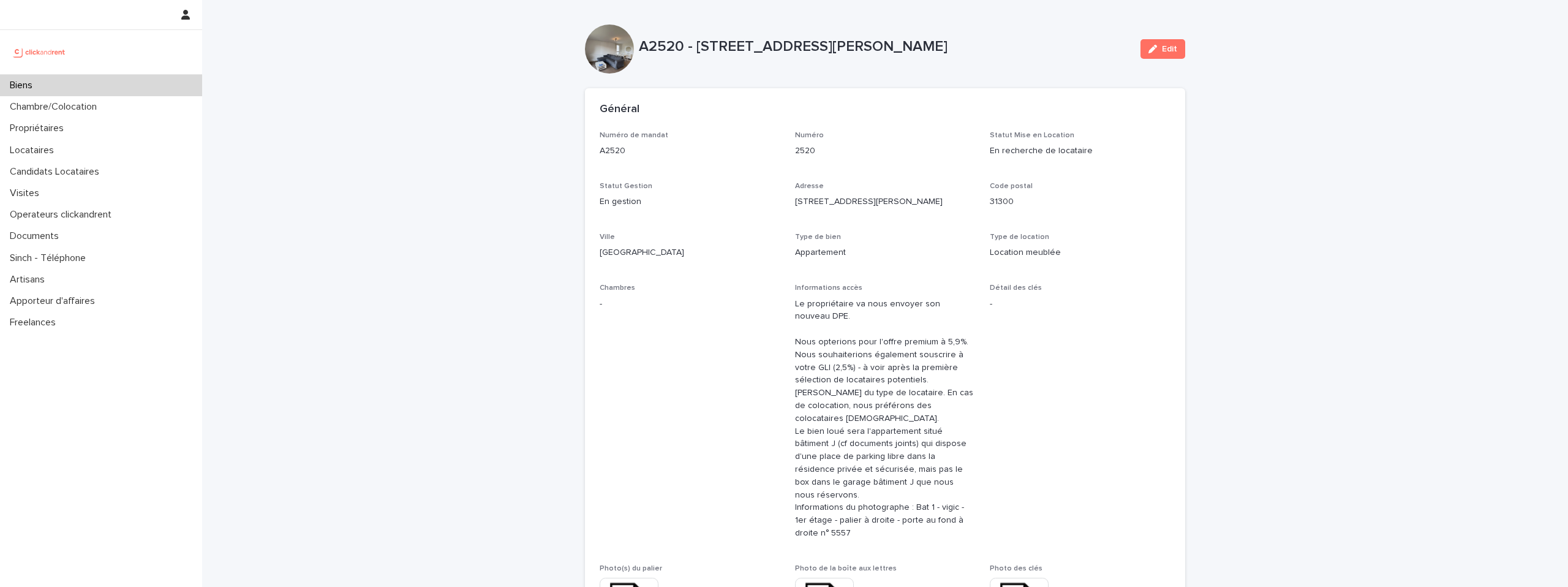
click at [93, 88] on div "Biens" at bounding box center [101, 85] width 202 height 21
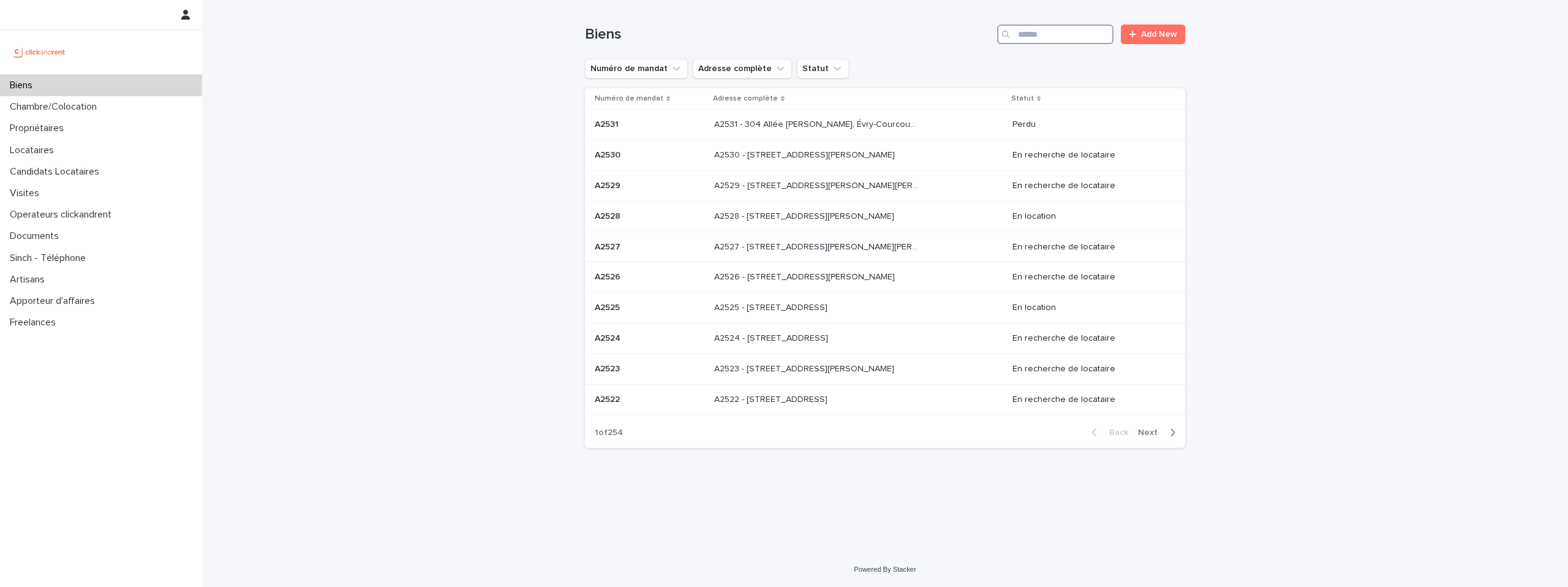
click at [1065, 39] on input "Search" at bounding box center [1055, 35] width 117 height 20
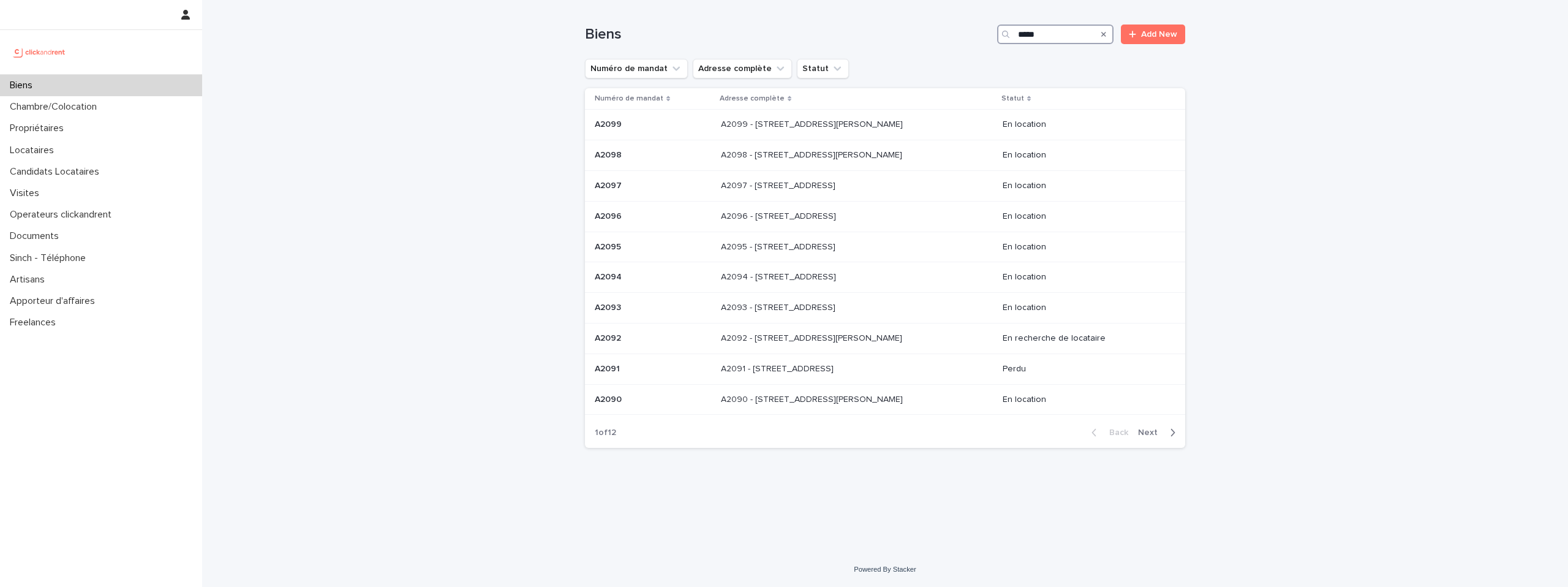
type input "*****"
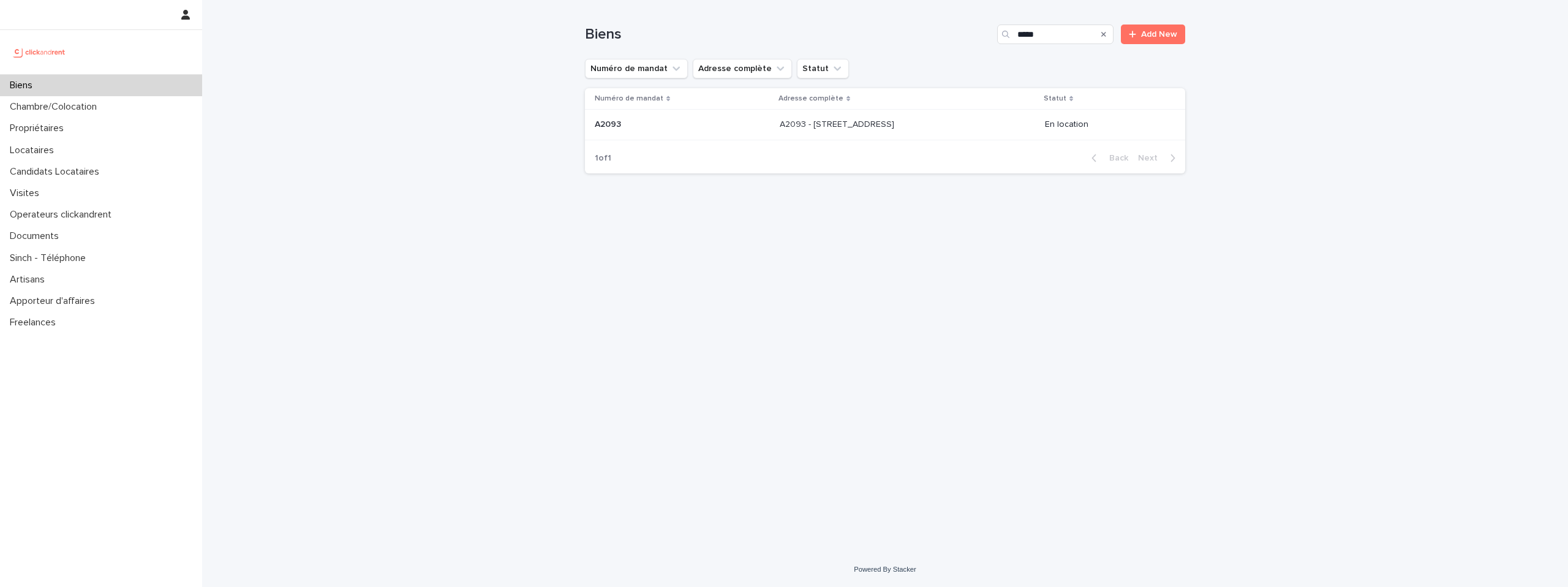
click at [921, 121] on p at bounding box center [881, 125] width 204 height 10
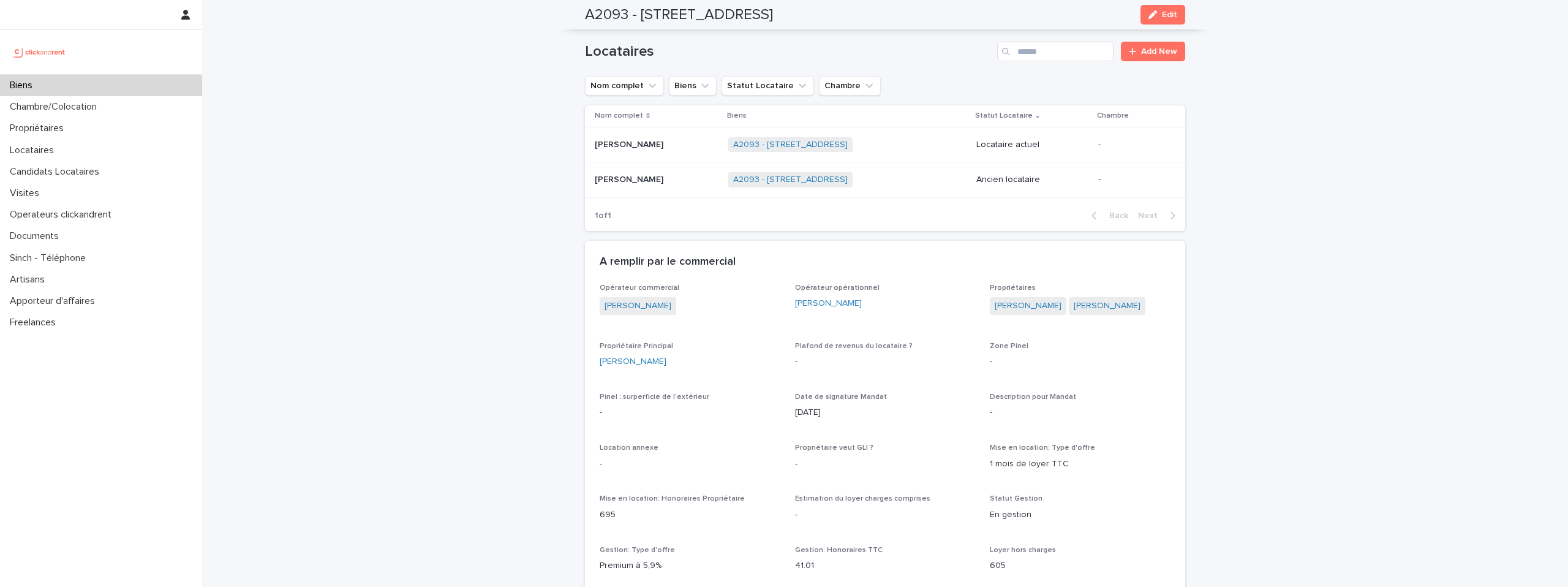
scroll to position [538, 0]
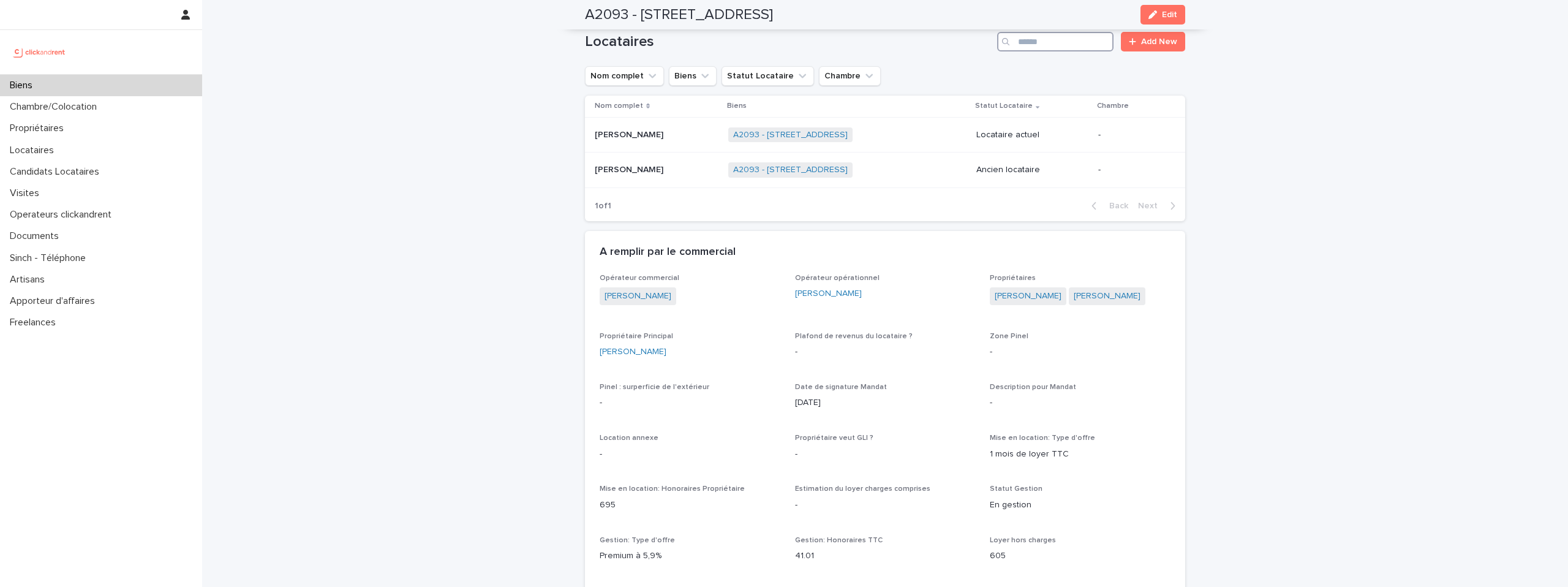
click at [1054, 46] on input "Search" at bounding box center [1055, 42] width 117 height 20
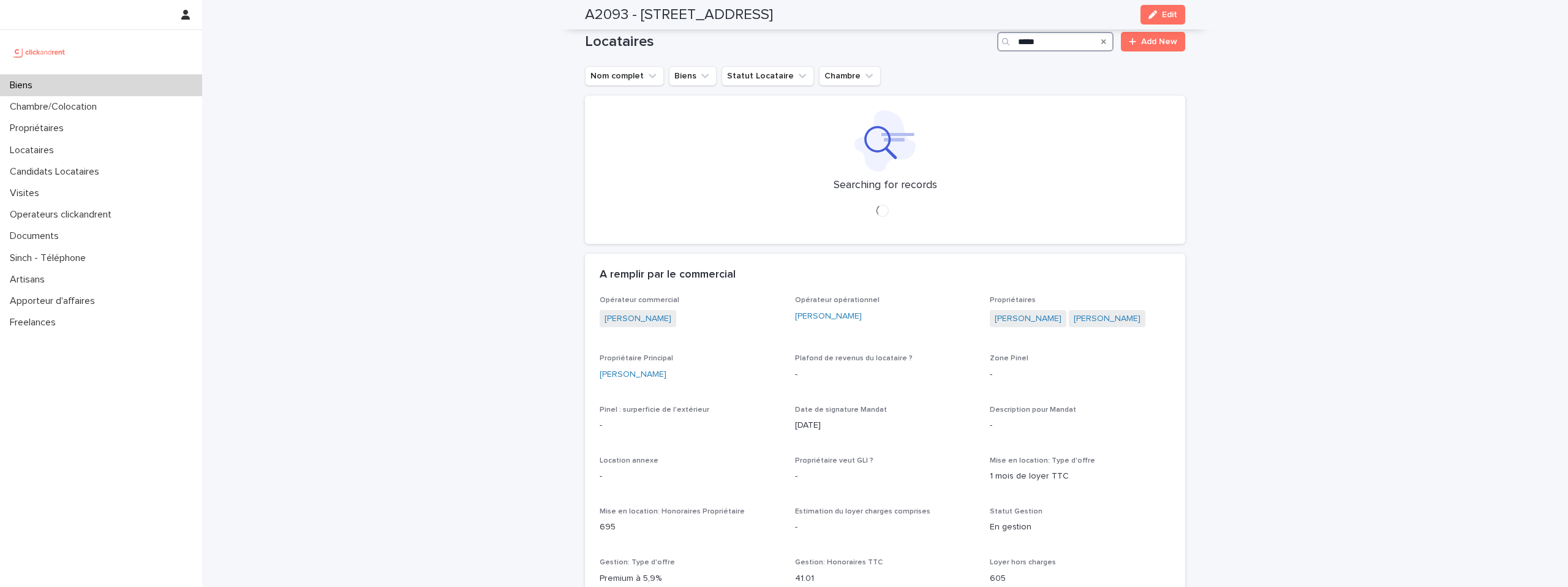
type input "*****"
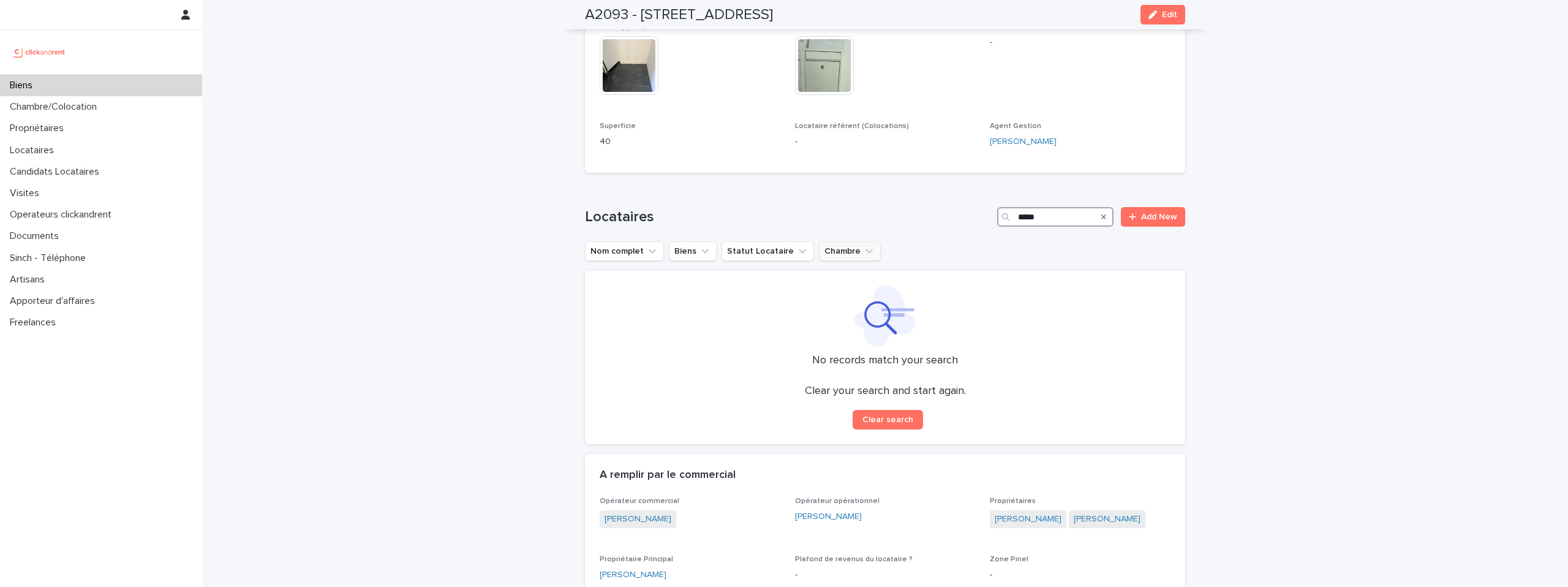
scroll to position [177, 0]
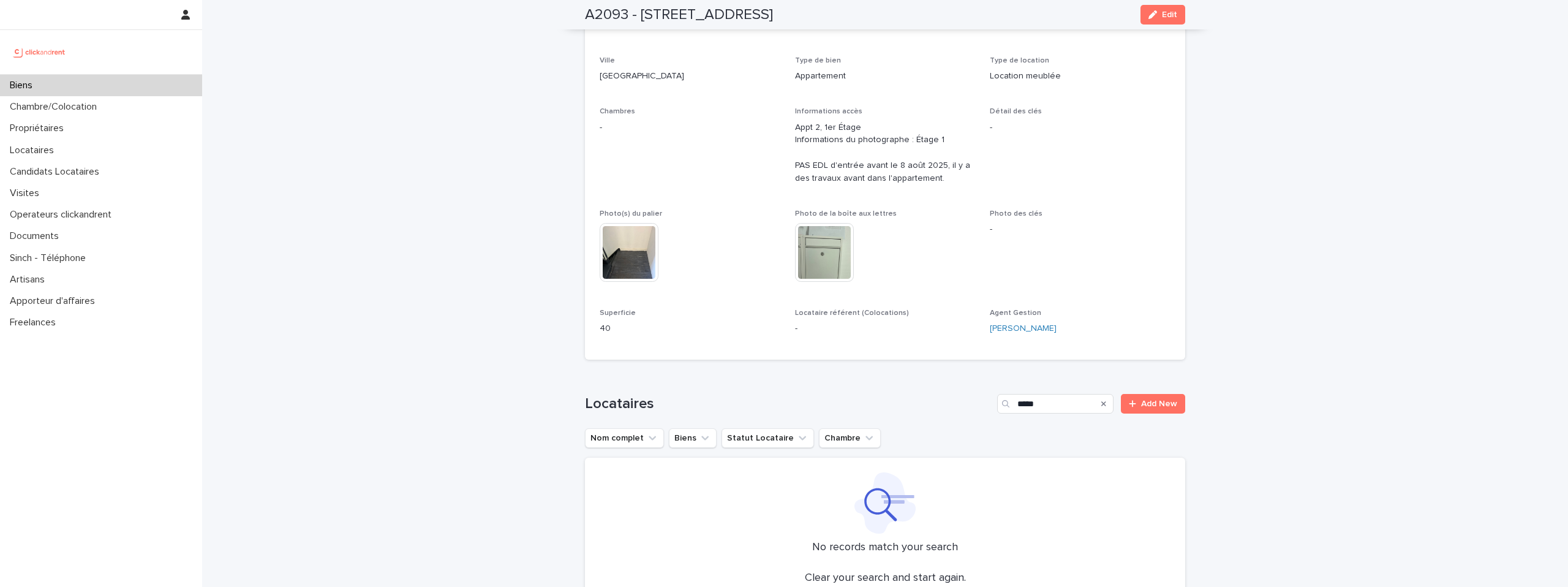
click at [52, 49] on img at bounding box center [40, 52] width 60 height 25
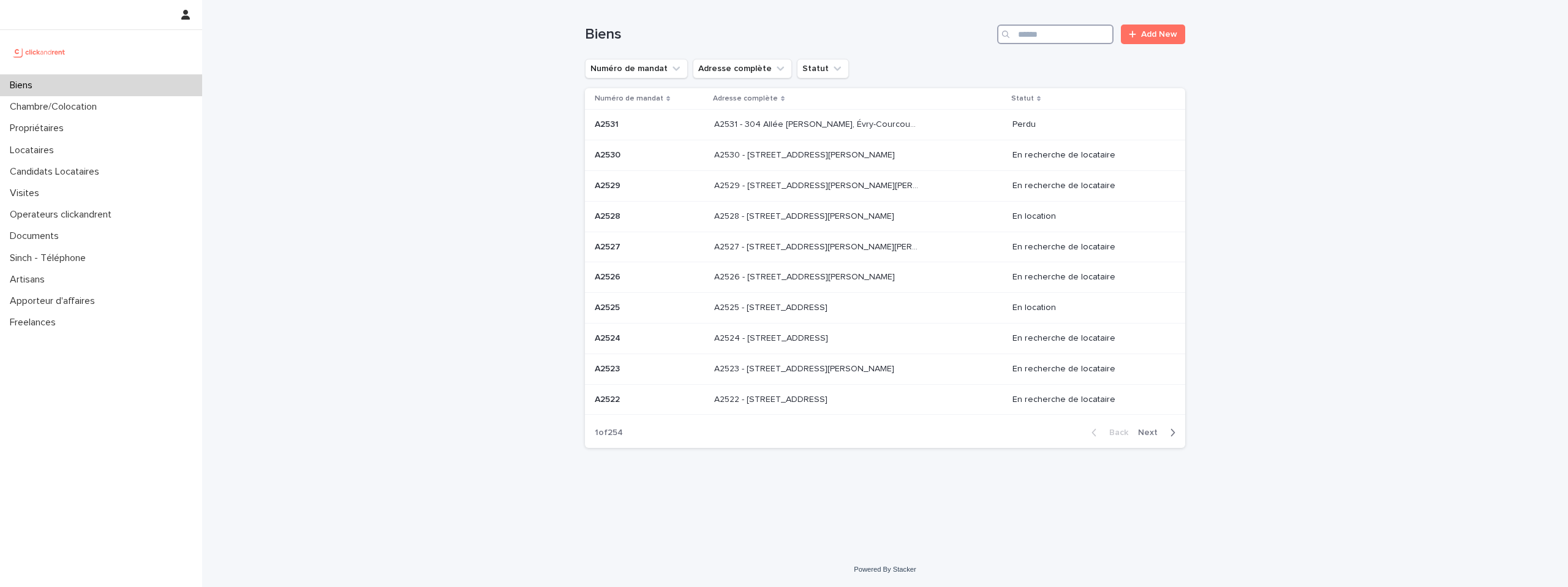
click at [1051, 31] on input "Search" at bounding box center [1055, 35] width 117 height 20
type input "*****"
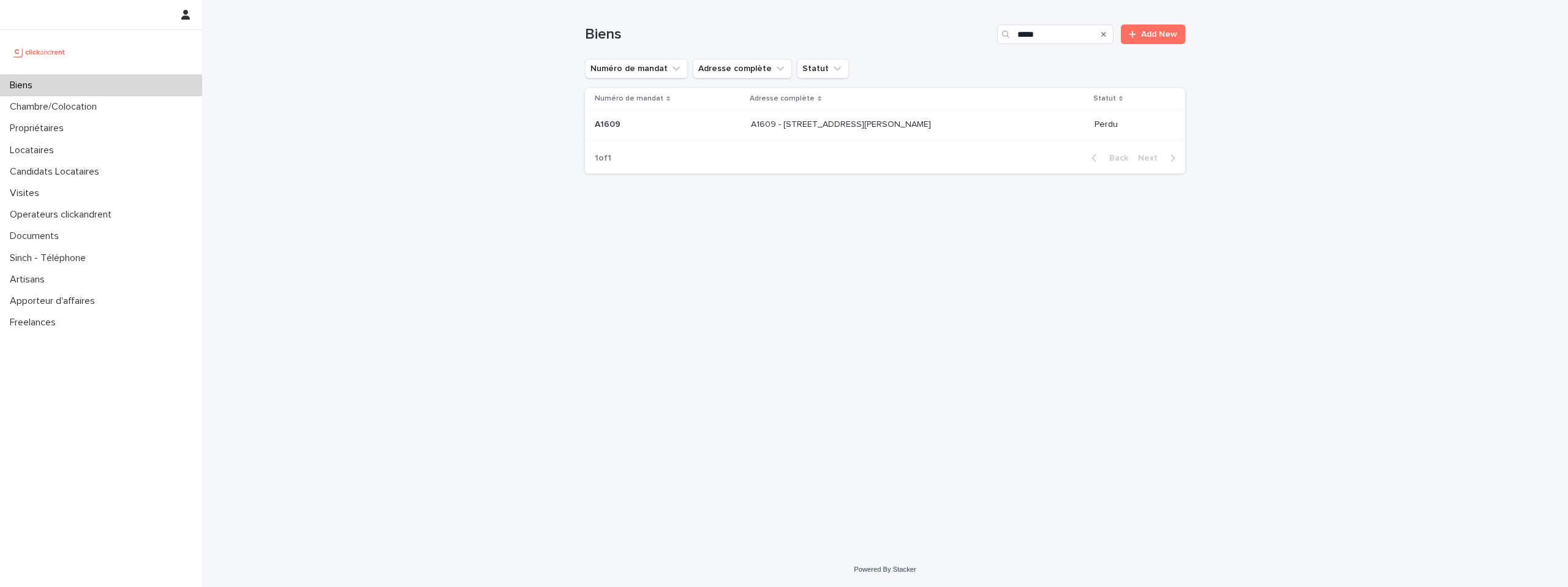
click at [881, 139] on td "A1609 - [STREET_ADDRESS][GEOGRAPHIC_DATA][PERSON_NAME] A1609 - [STREET_ADDRESS]…" at bounding box center [917, 125] width 343 height 31
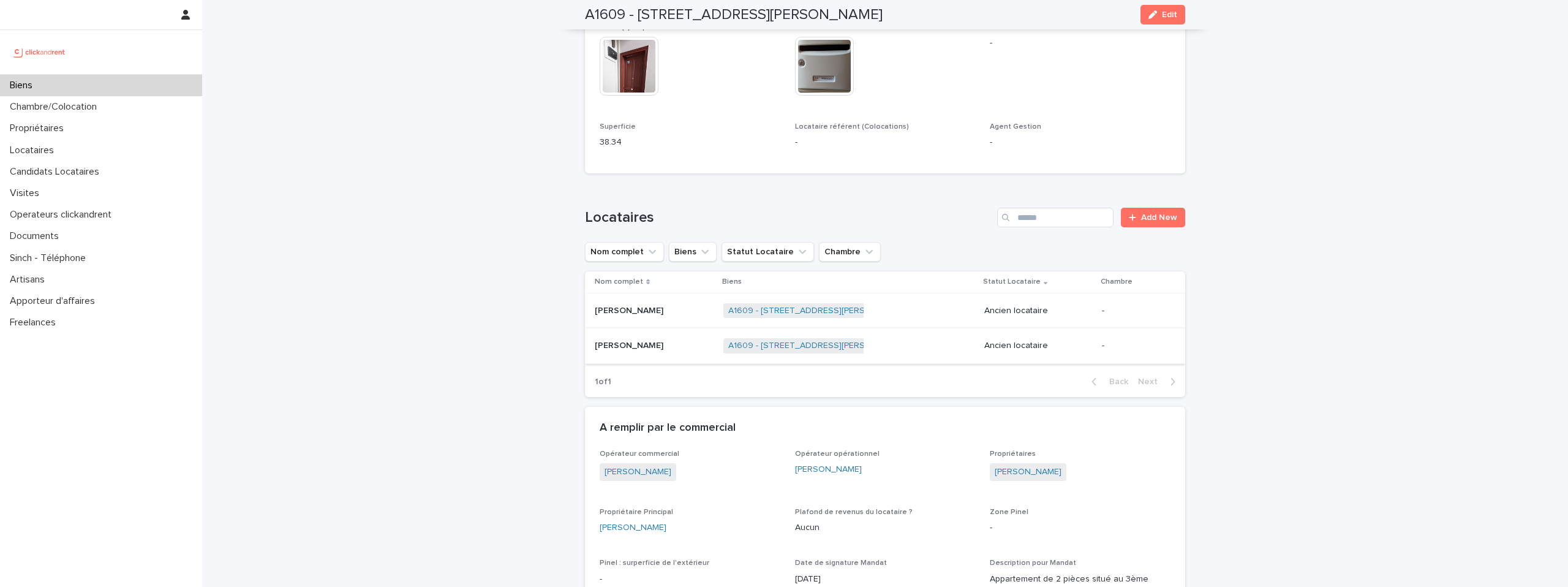
scroll to position [535, 0]
